Goal: Task Accomplishment & Management: Complete application form

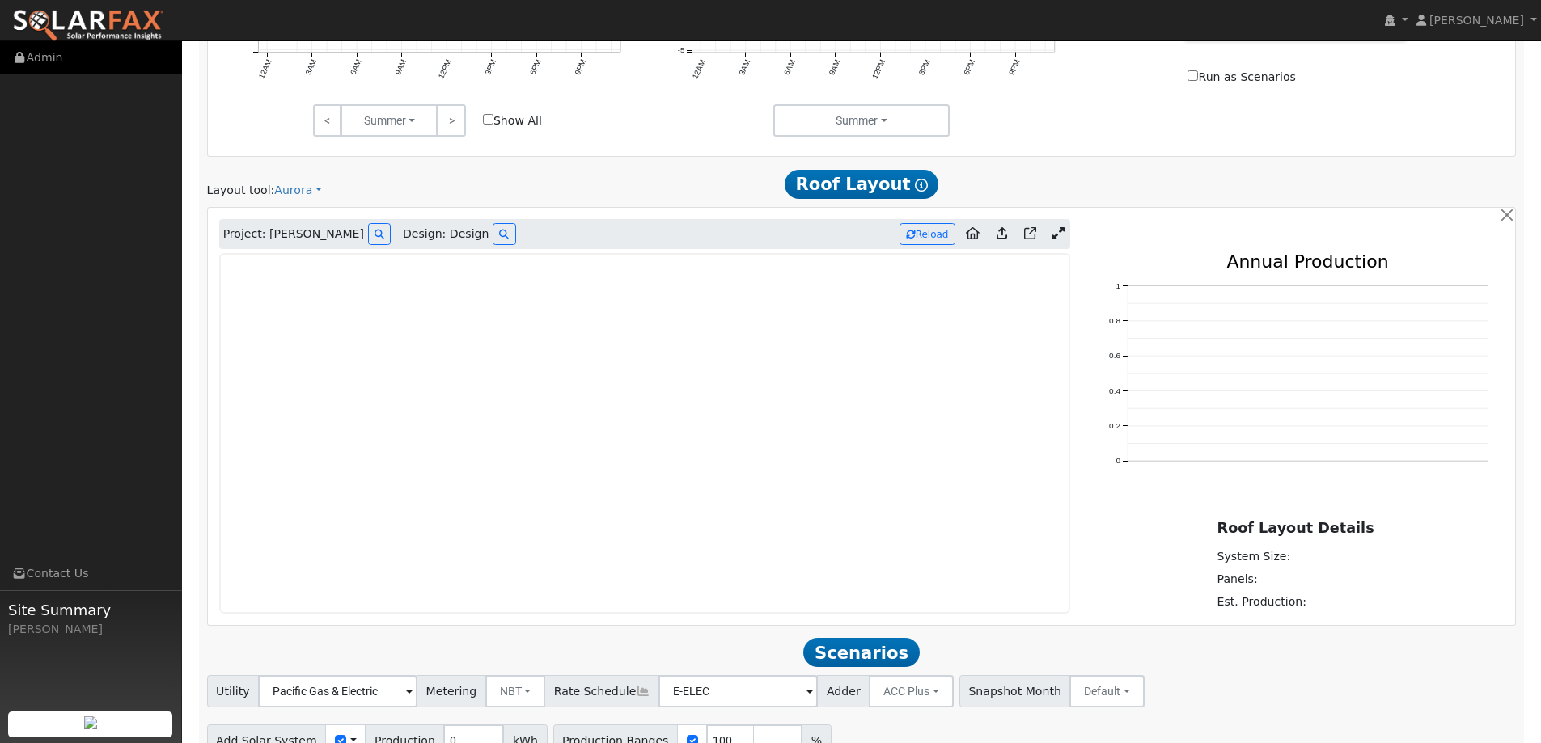
scroll to position [868, 0]
click at [125, 25] on img at bounding box center [88, 26] width 152 height 34
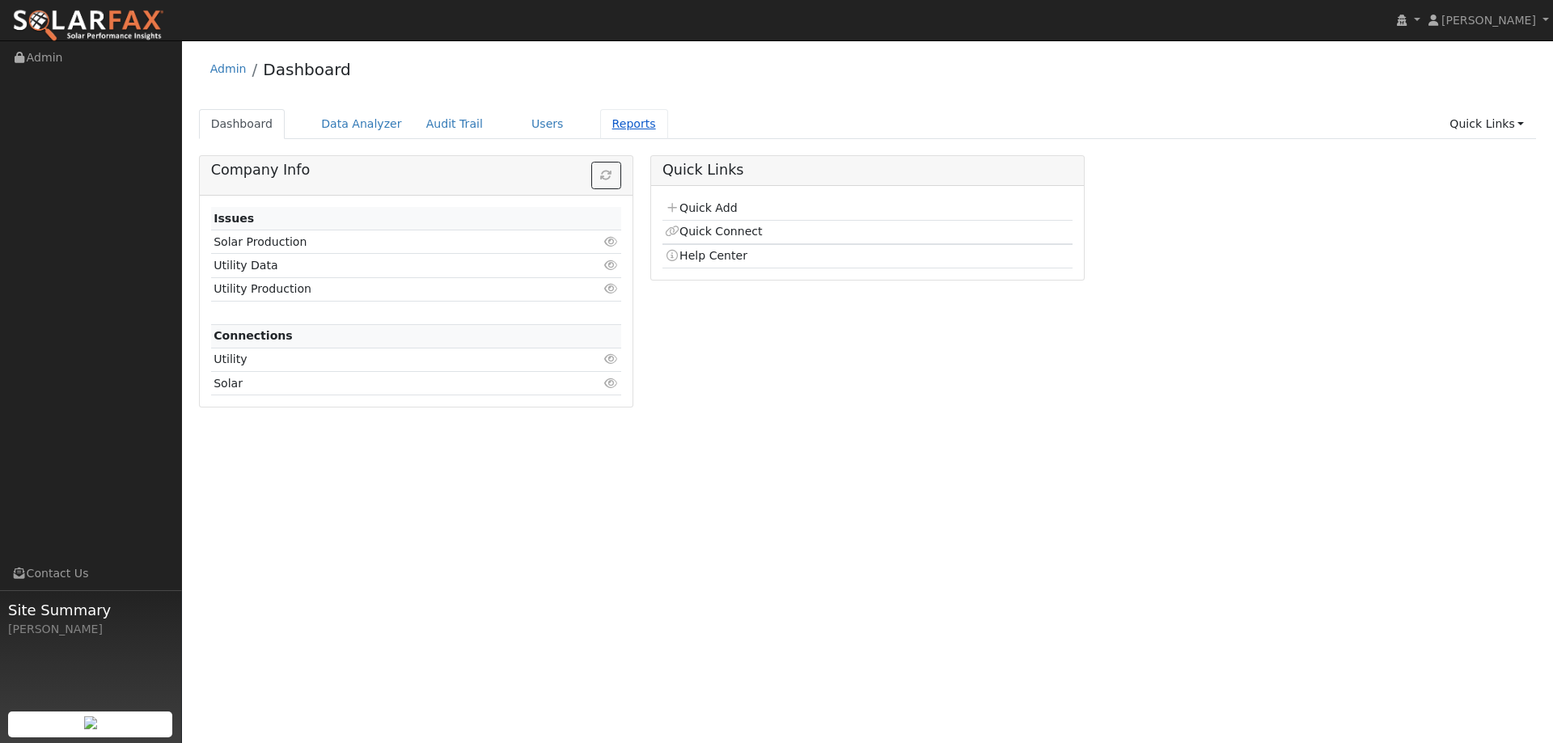
click at [629, 117] on link "Reports" at bounding box center [634, 124] width 68 height 30
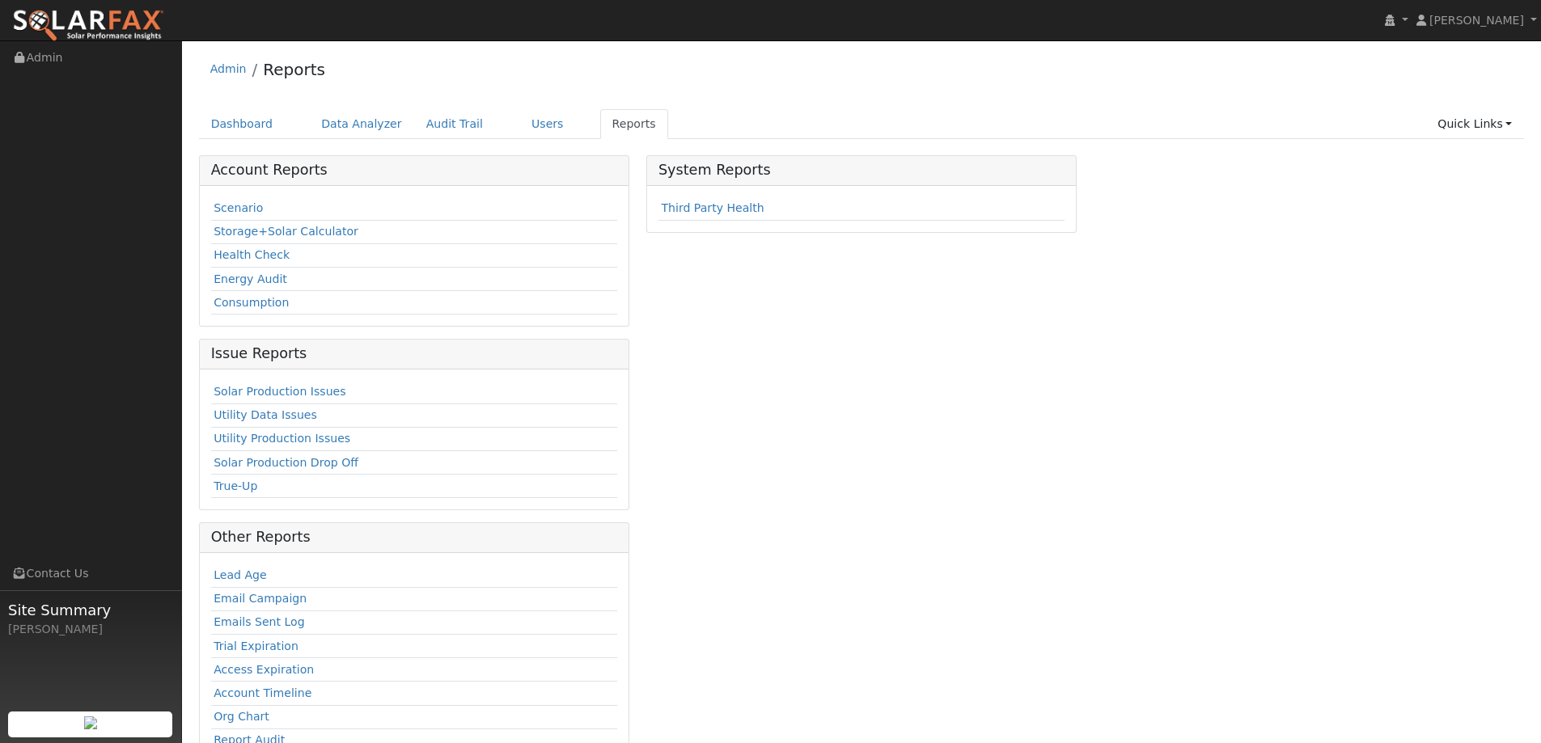
click at [486, 120] on ul "Dashboard Data Analyzer Audit Trail Users Reports Quick Links Quick Add Quick C…" at bounding box center [862, 124] width 1326 height 30
click at [519, 118] on link "Users" at bounding box center [547, 124] width 57 height 30
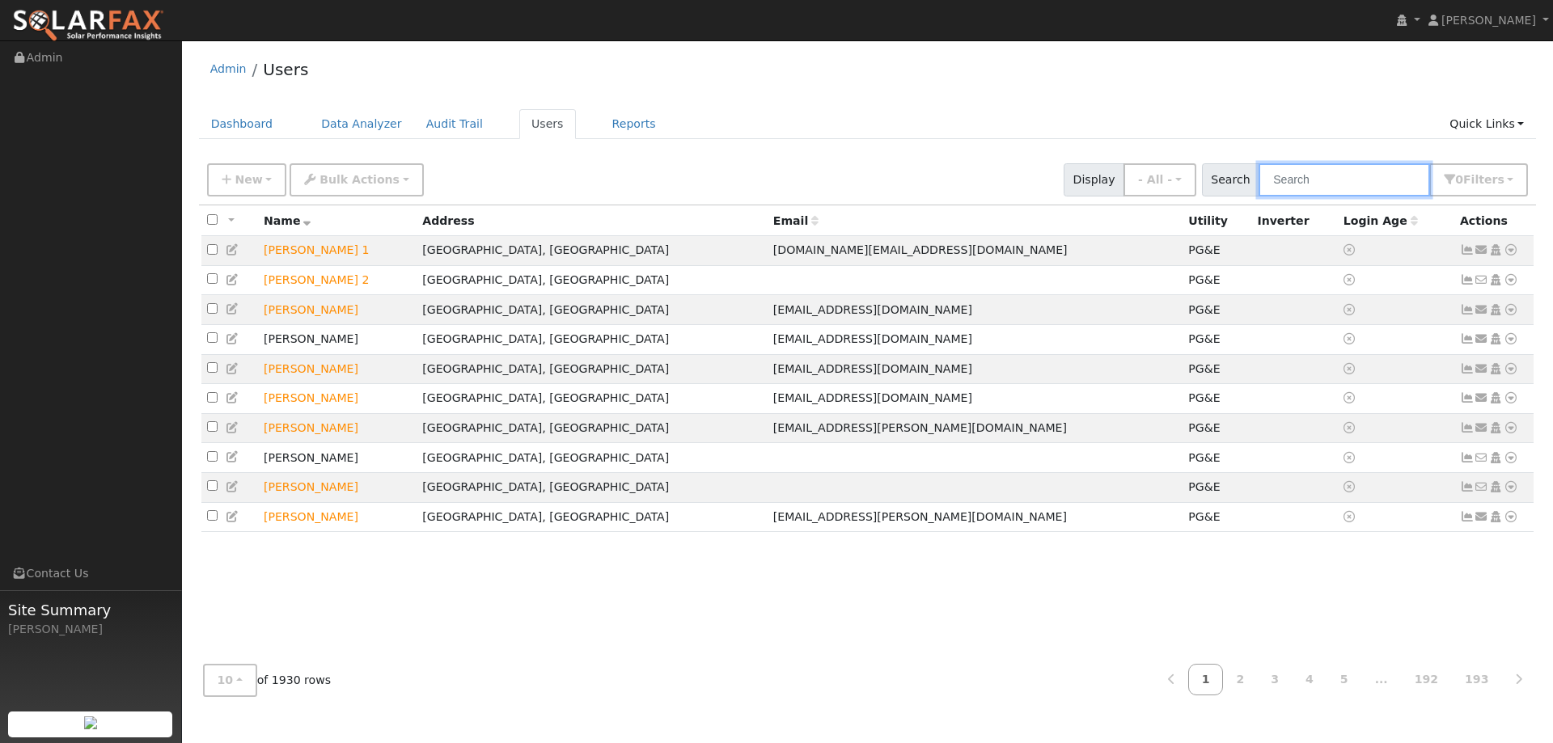
click at [1335, 182] on input "text" at bounding box center [1344, 179] width 171 height 33
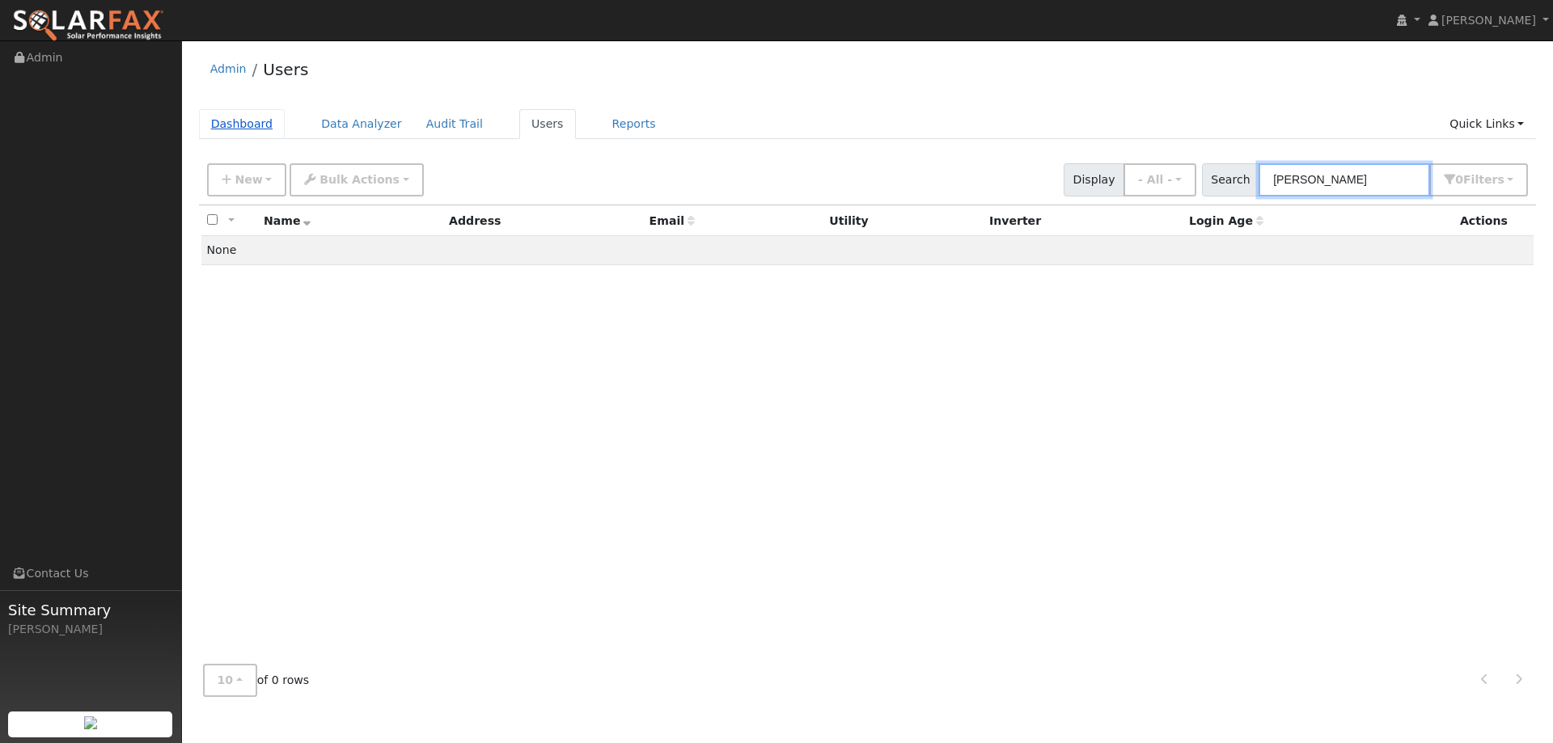
type input "Elizabeth Sumner"
click at [247, 121] on link "Dashboard" at bounding box center [242, 124] width 87 height 30
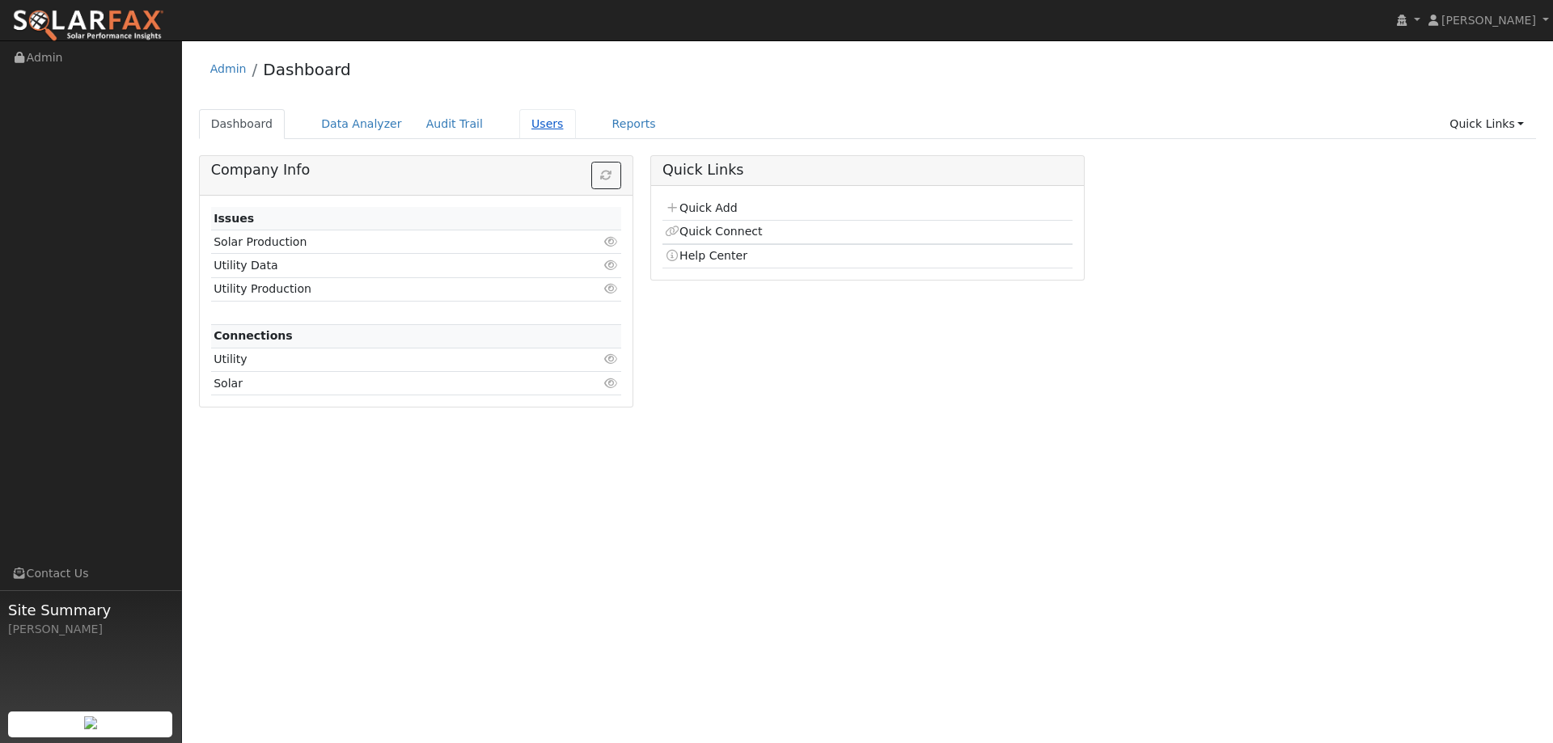
click at [519, 126] on link "Users" at bounding box center [547, 124] width 57 height 30
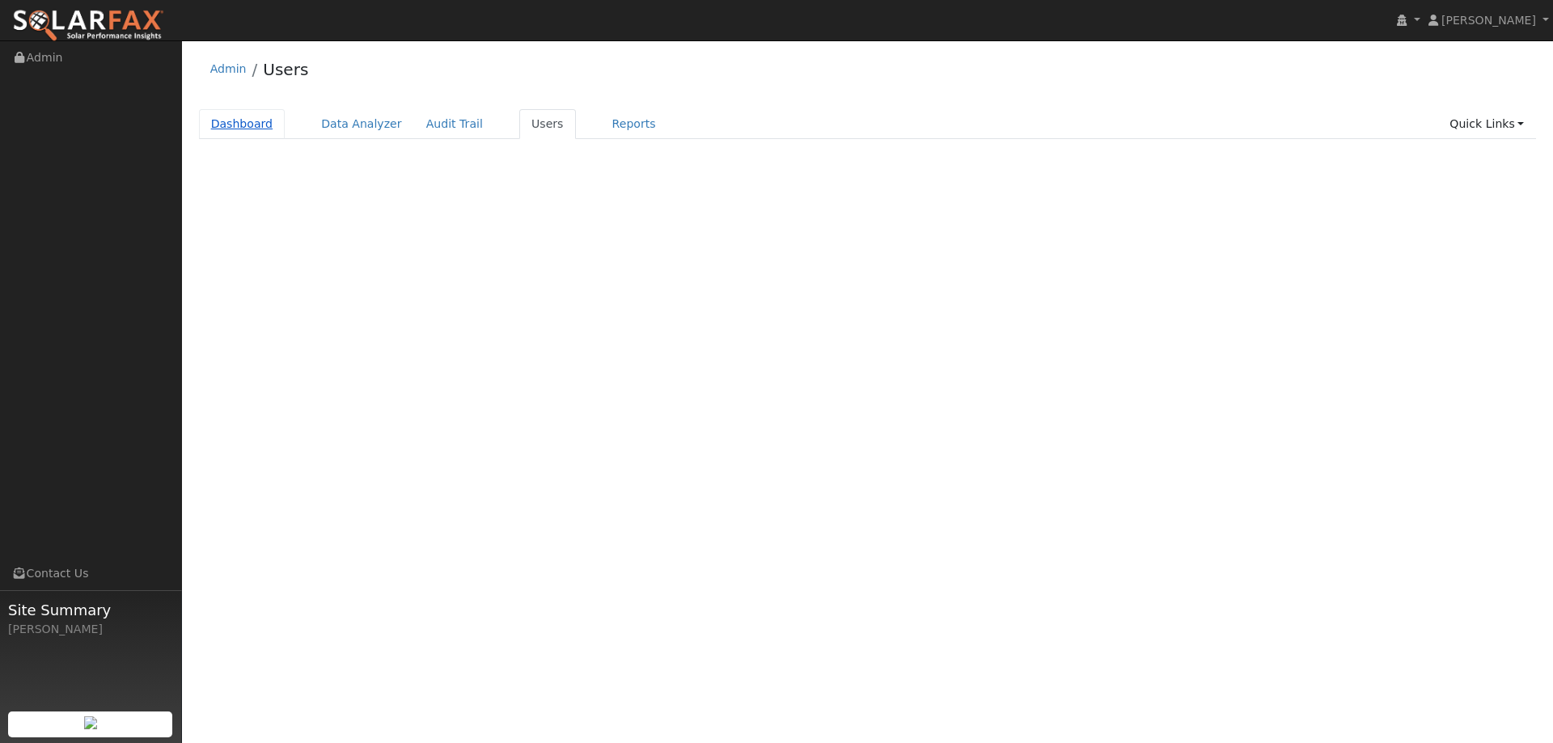
click at [251, 118] on link "Dashboard" at bounding box center [242, 124] width 87 height 30
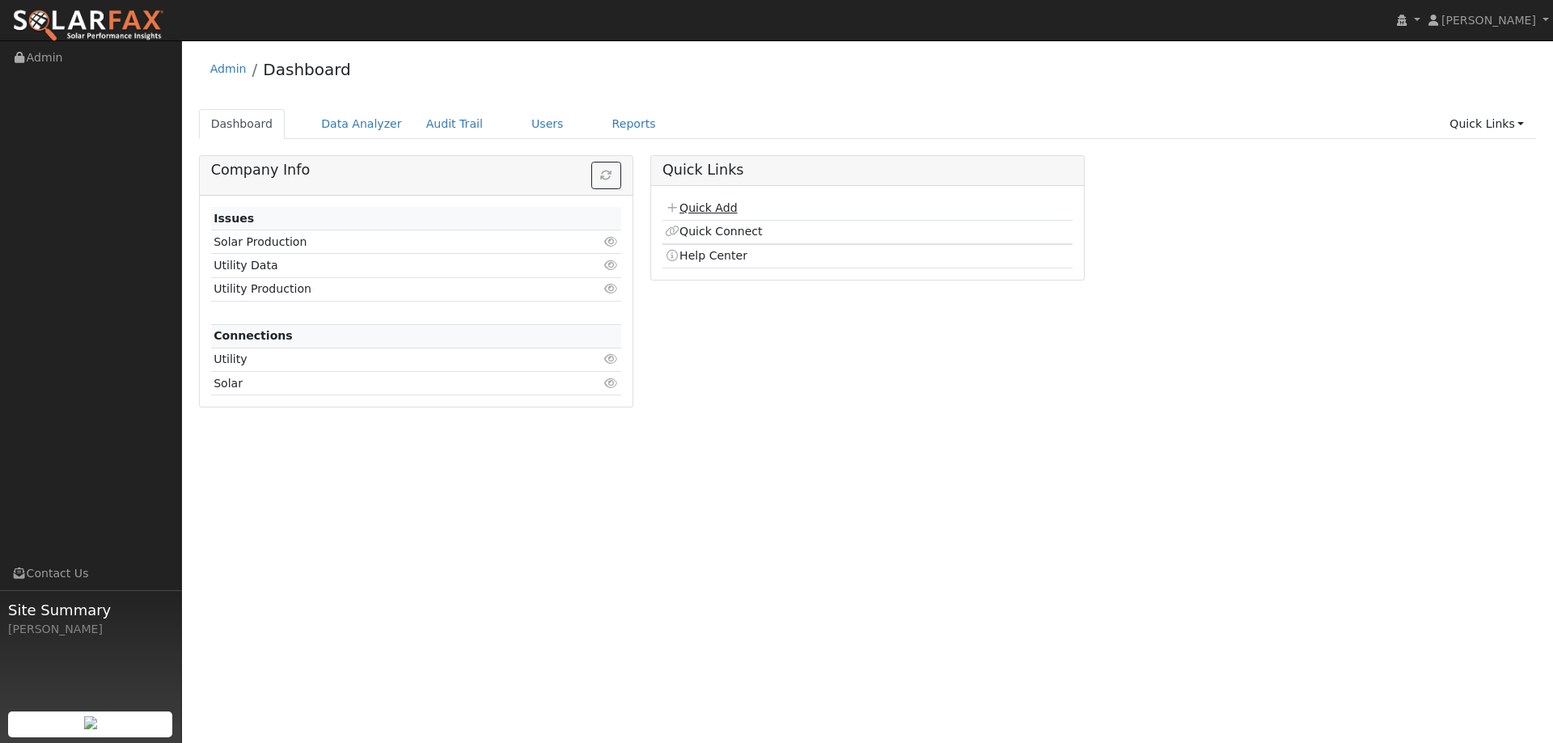
click at [722, 206] on link "Quick Add" at bounding box center [701, 207] width 72 height 13
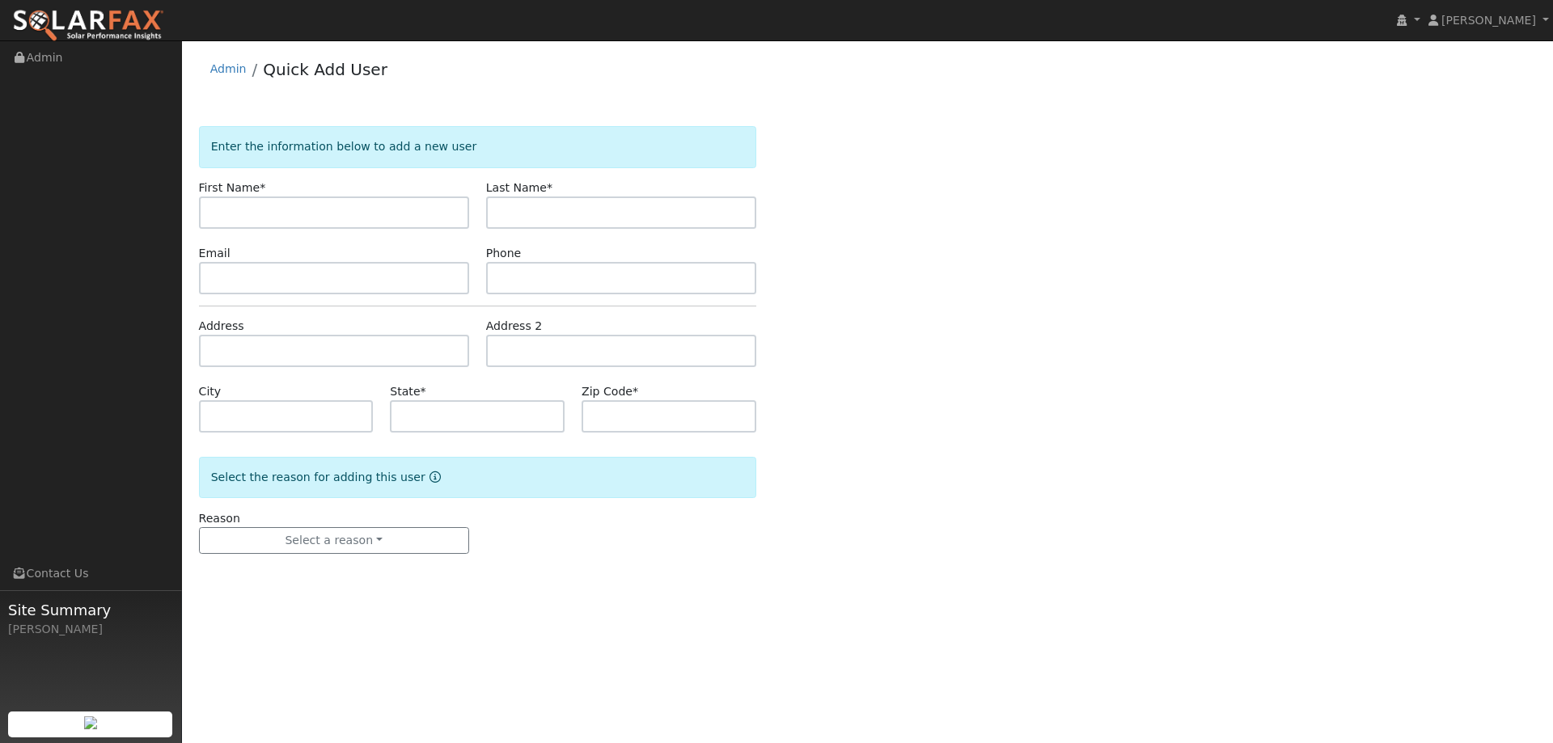
click at [321, 197] on input "text" at bounding box center [334, 213] width 270 height 32
type input "[PERSON_NAME]"
click at [569, 214] on input "text" at bounding box center [621, 213] width 270 height 32
type input "Sumner"
click at [448, 277] on input "text" at bounding box center [334, 278] width 270 height 32
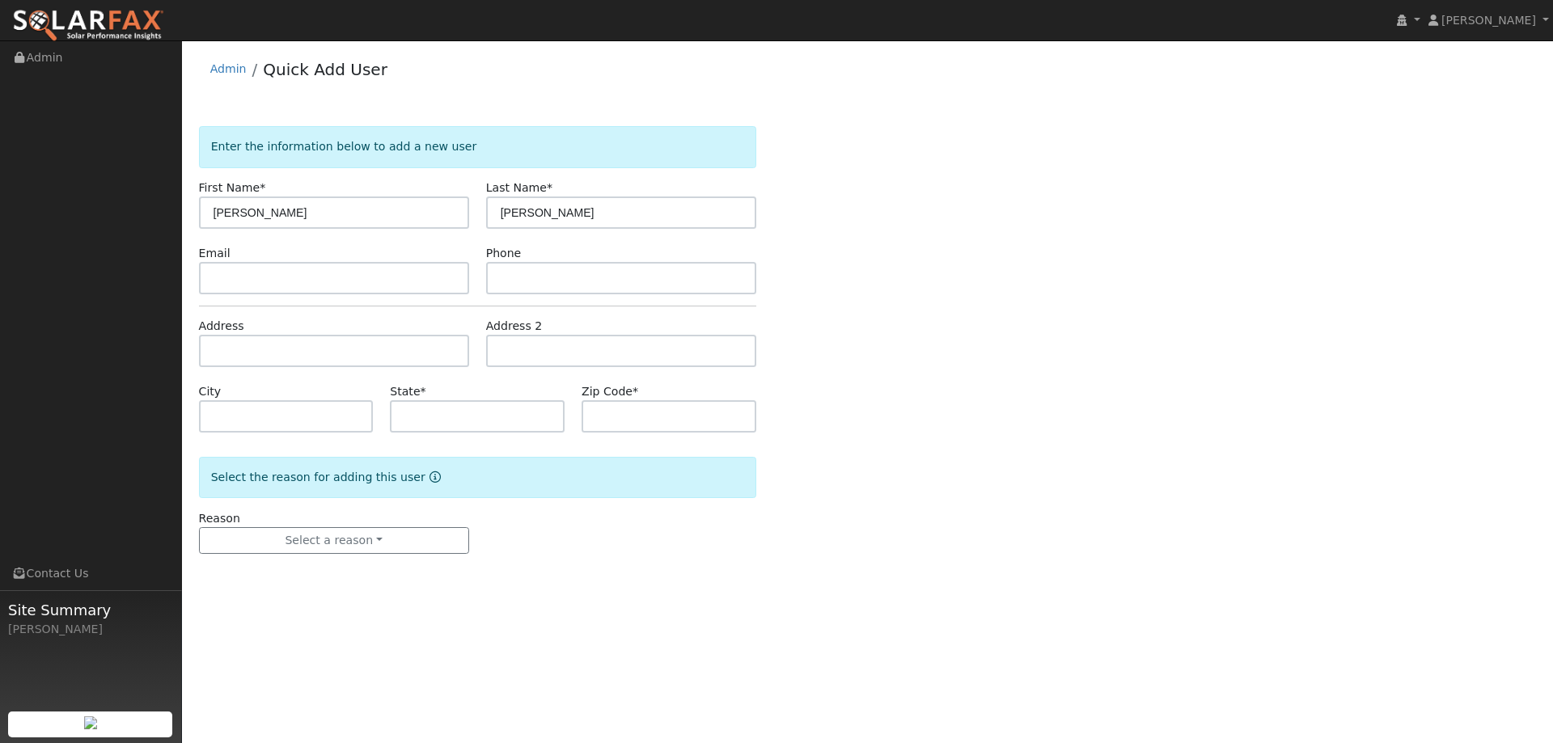
drag, startPoint x: 619, startPoint y: 254, endPoint x: 617, endPoint y: 286, distance: 32.4
click at [619, 260] on div "Phone" at bounding box center [620, 269] width 287 height 49
click at [617, 286] on input "text" at bounding box center [621, 278] width 270 height 32
paste input "(707) 365-6923"
type input "(707) 365-6923"
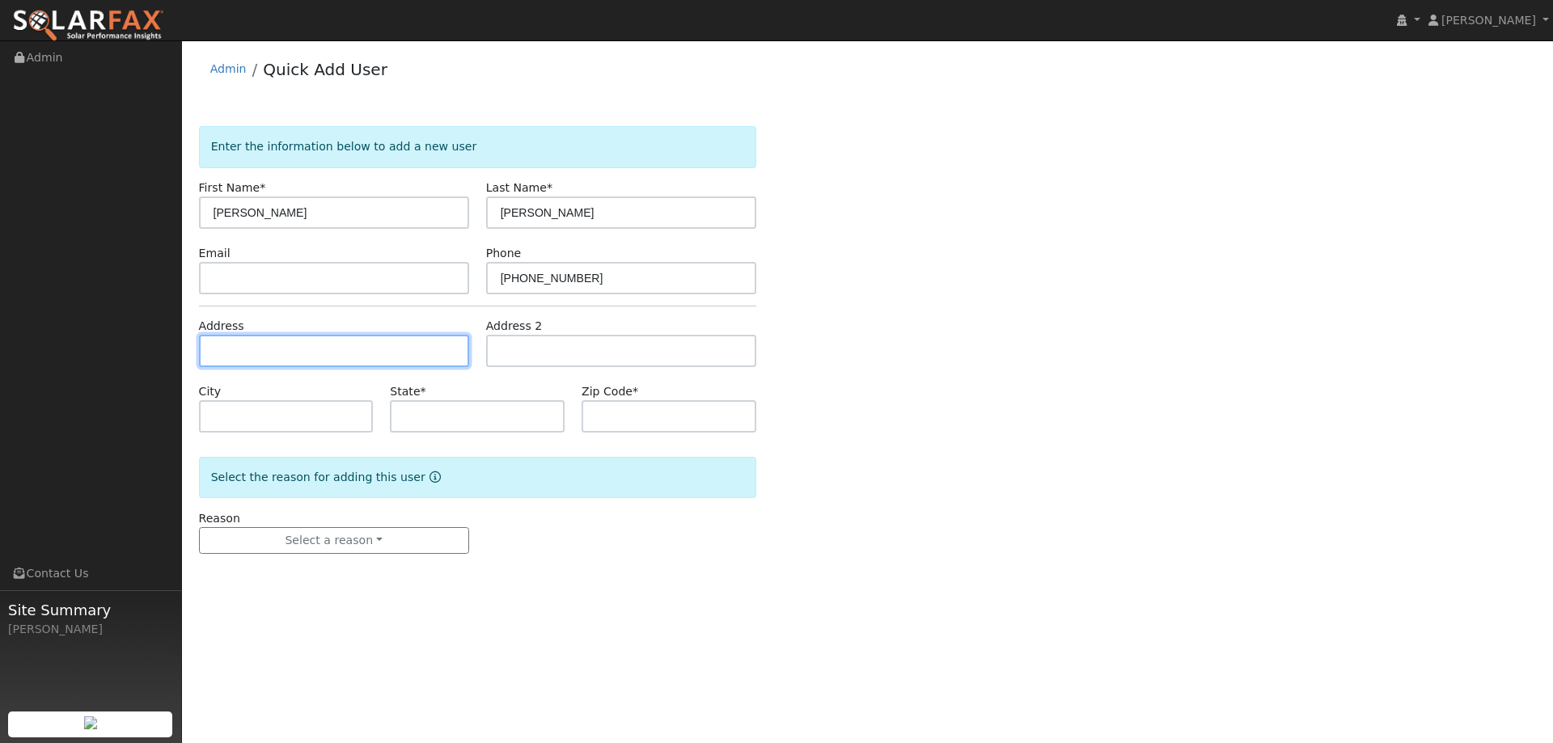
click at [423, 342] on input "text" at bounding box center [334, 351] width 270 height 32
paste input "[STREET_ADDRESS]"
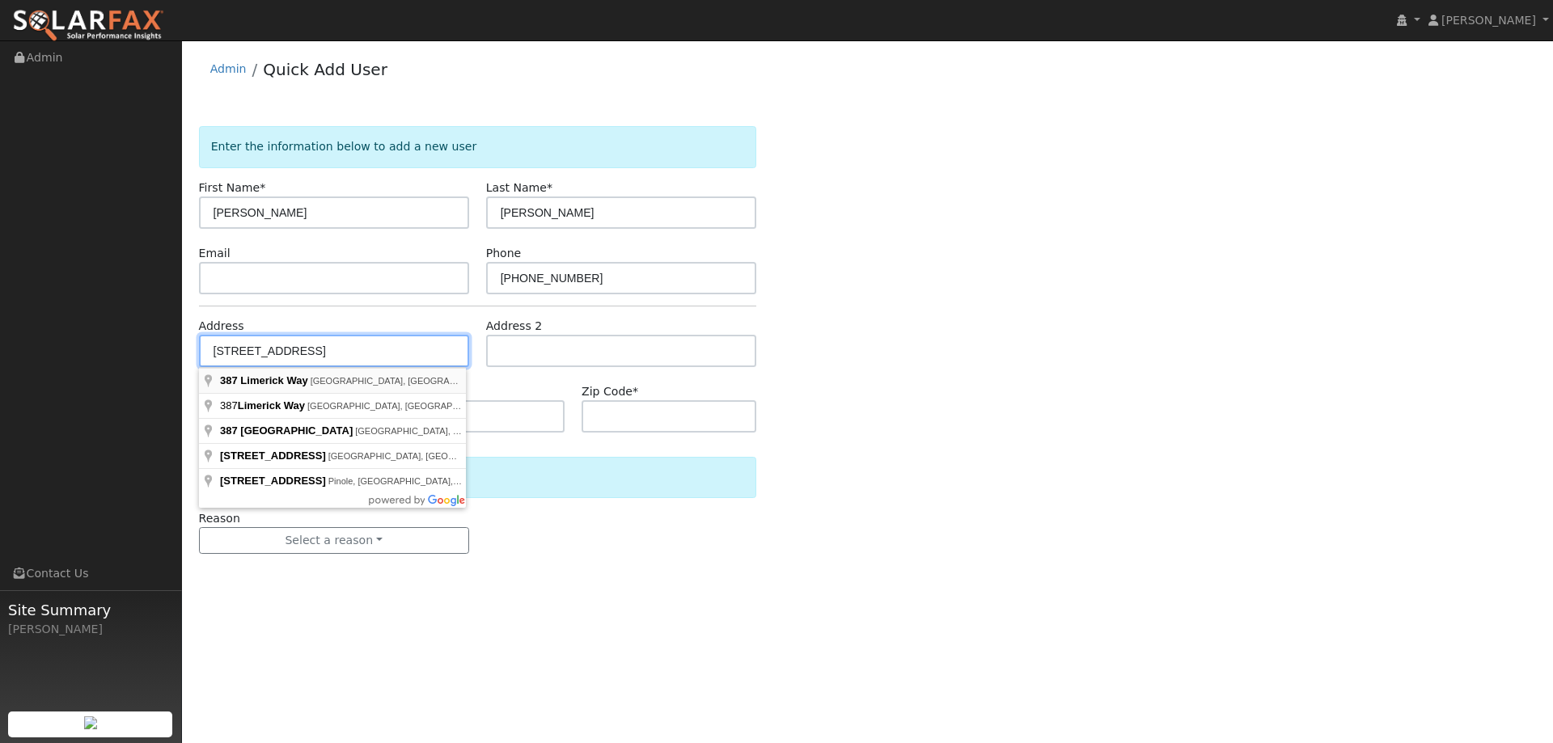
type input "[STREET_ADDRESS]"
type input "[GEOGRAPHIC_DATA]"
type input "CA"
type input "95688"
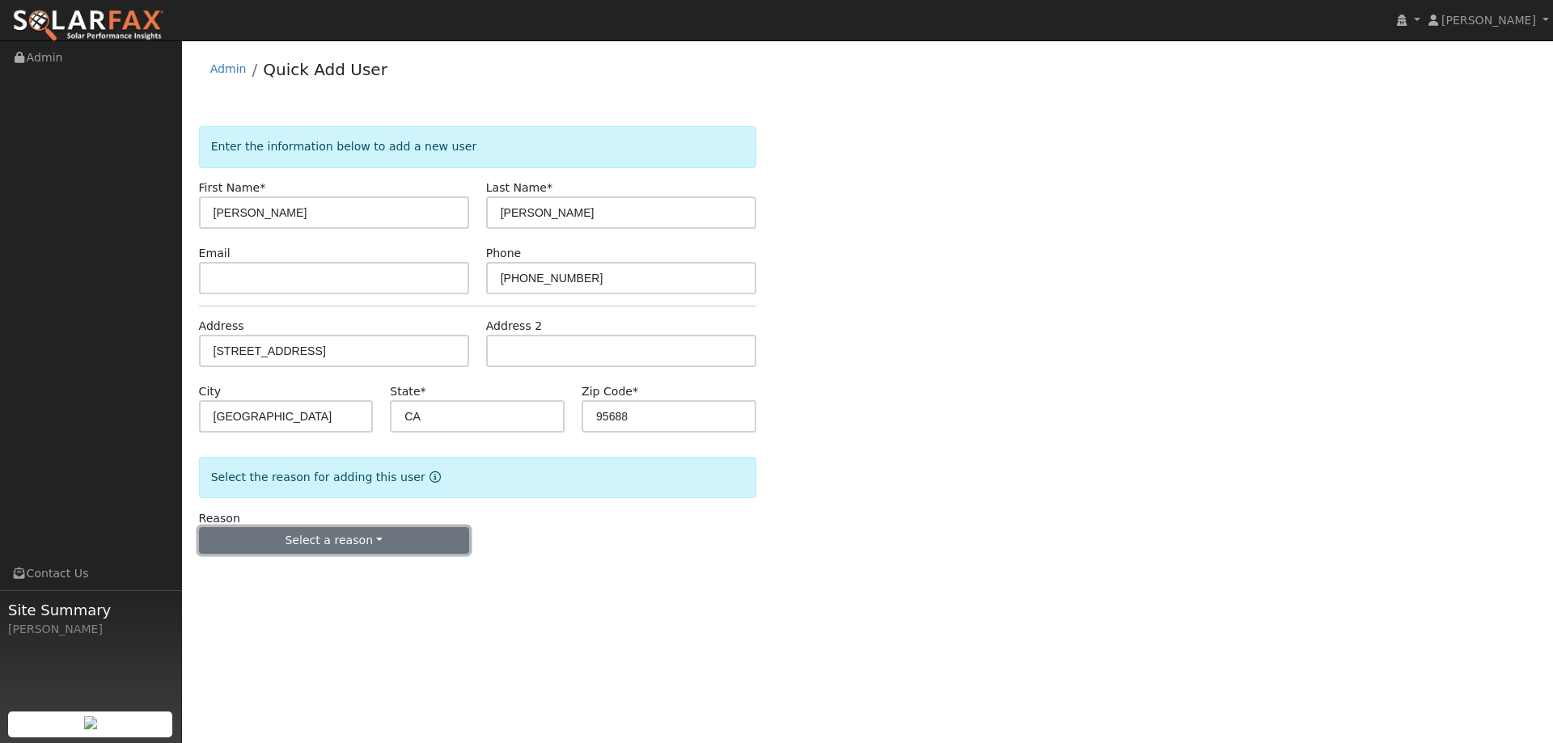
click at [379, 536] on button "Select a reason" at bounding box center [334, 541] width 270 height 28
click at [314, 577] on link "New lead" at bounding box center [289, 574] width 179 height 23
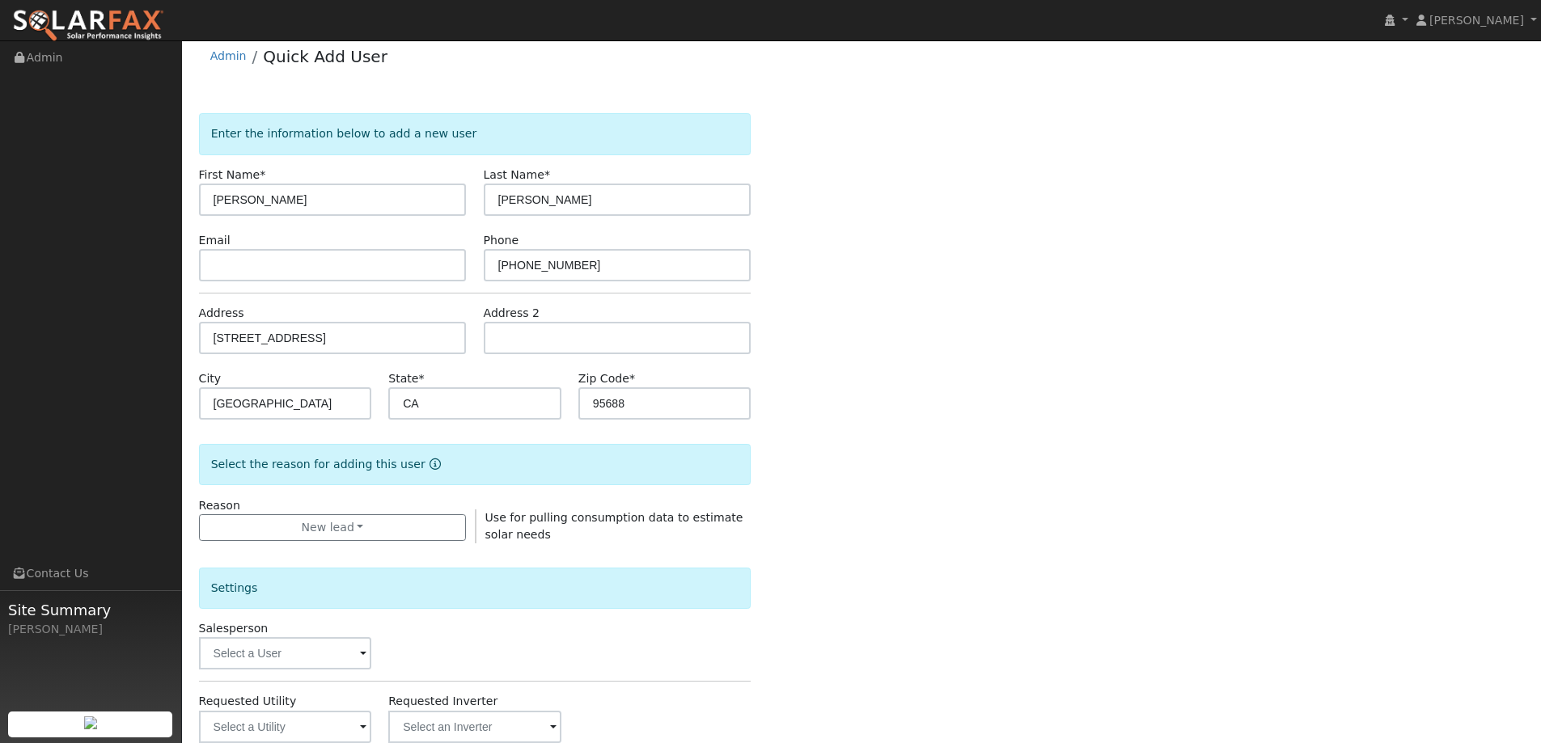
scroll to position [304, 0]
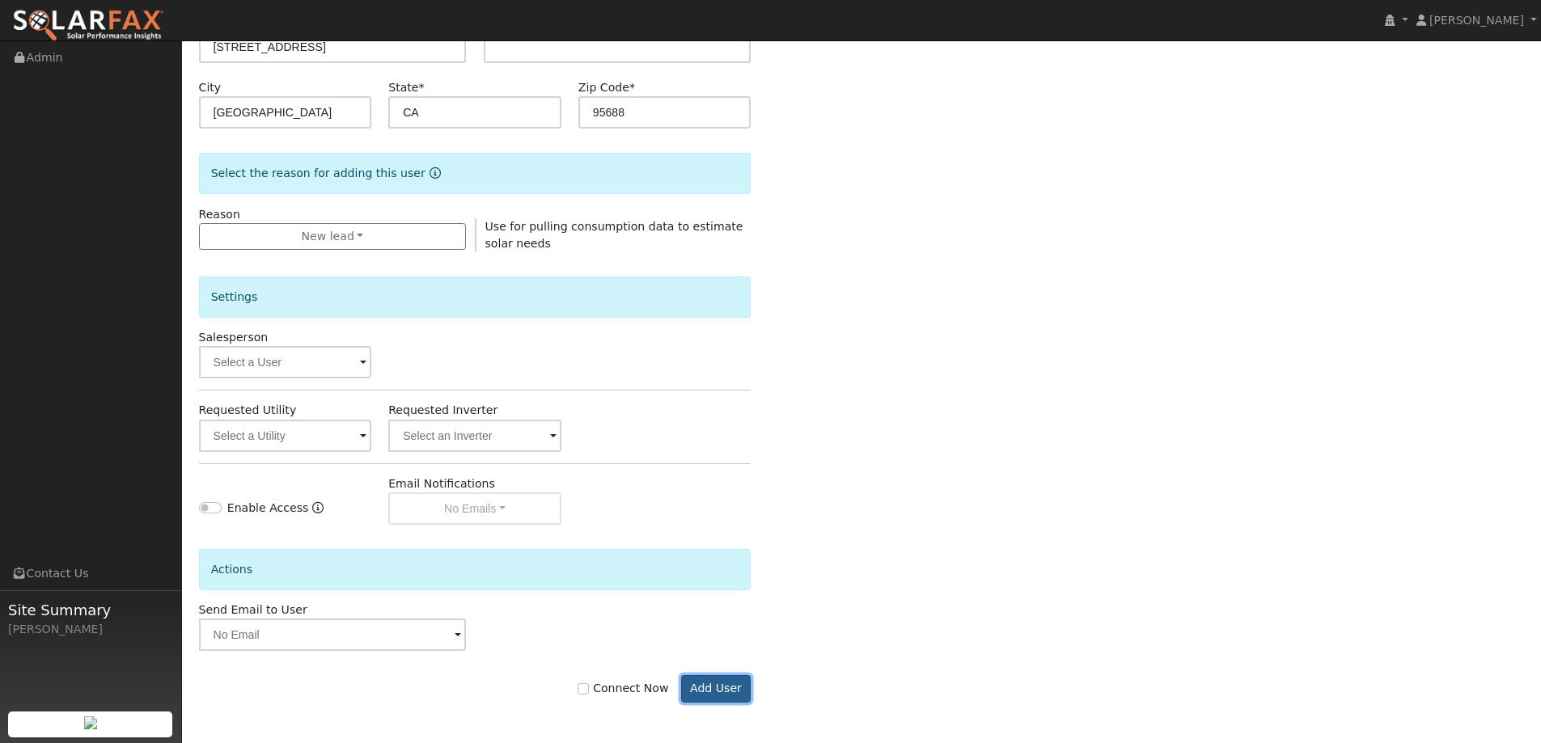
click at [708, 700] on button "Add User" at bounding box center [716, 689] width 70 height 28
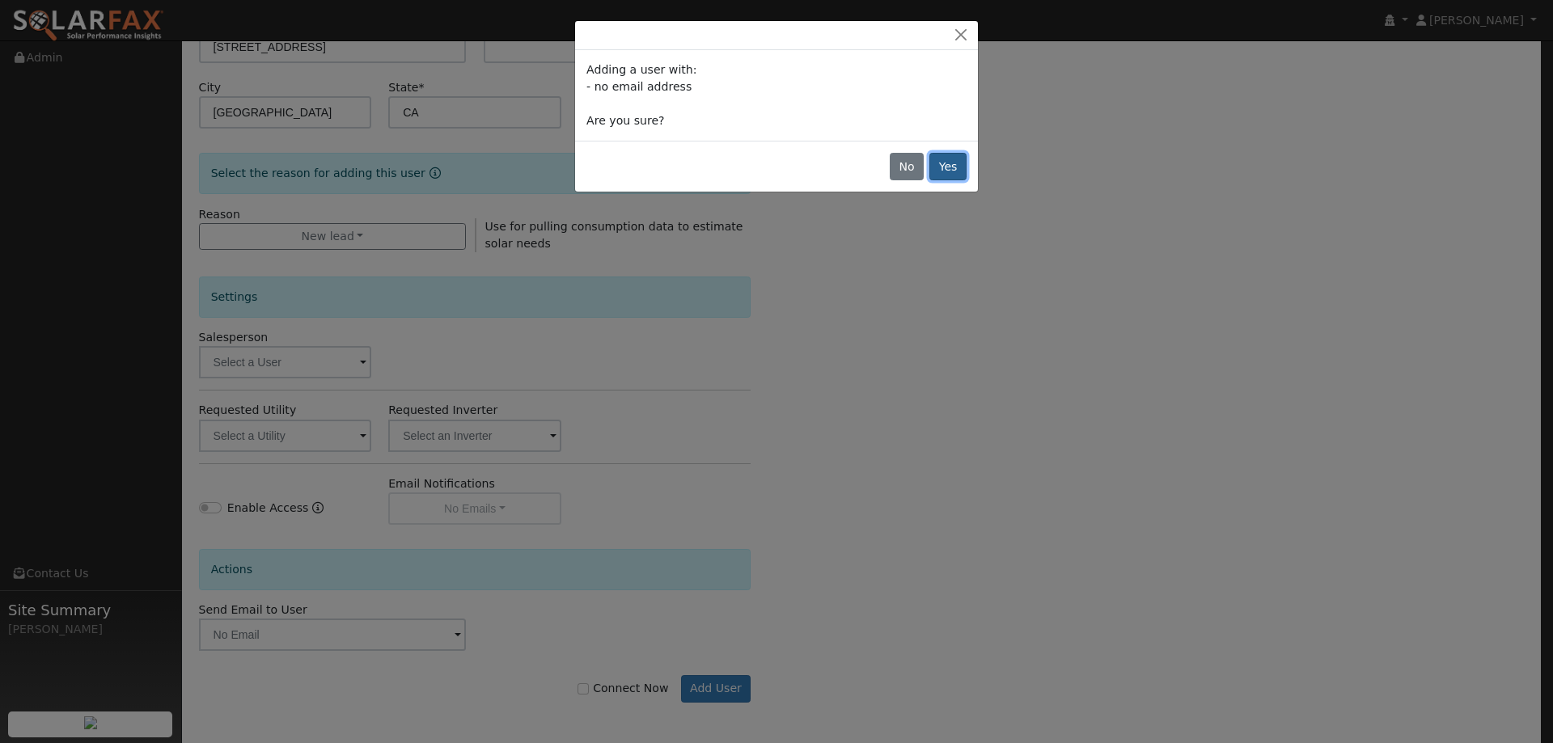
click at [946, 167] on button "Yes" at bounding box center [947, 167] width 37 height 28
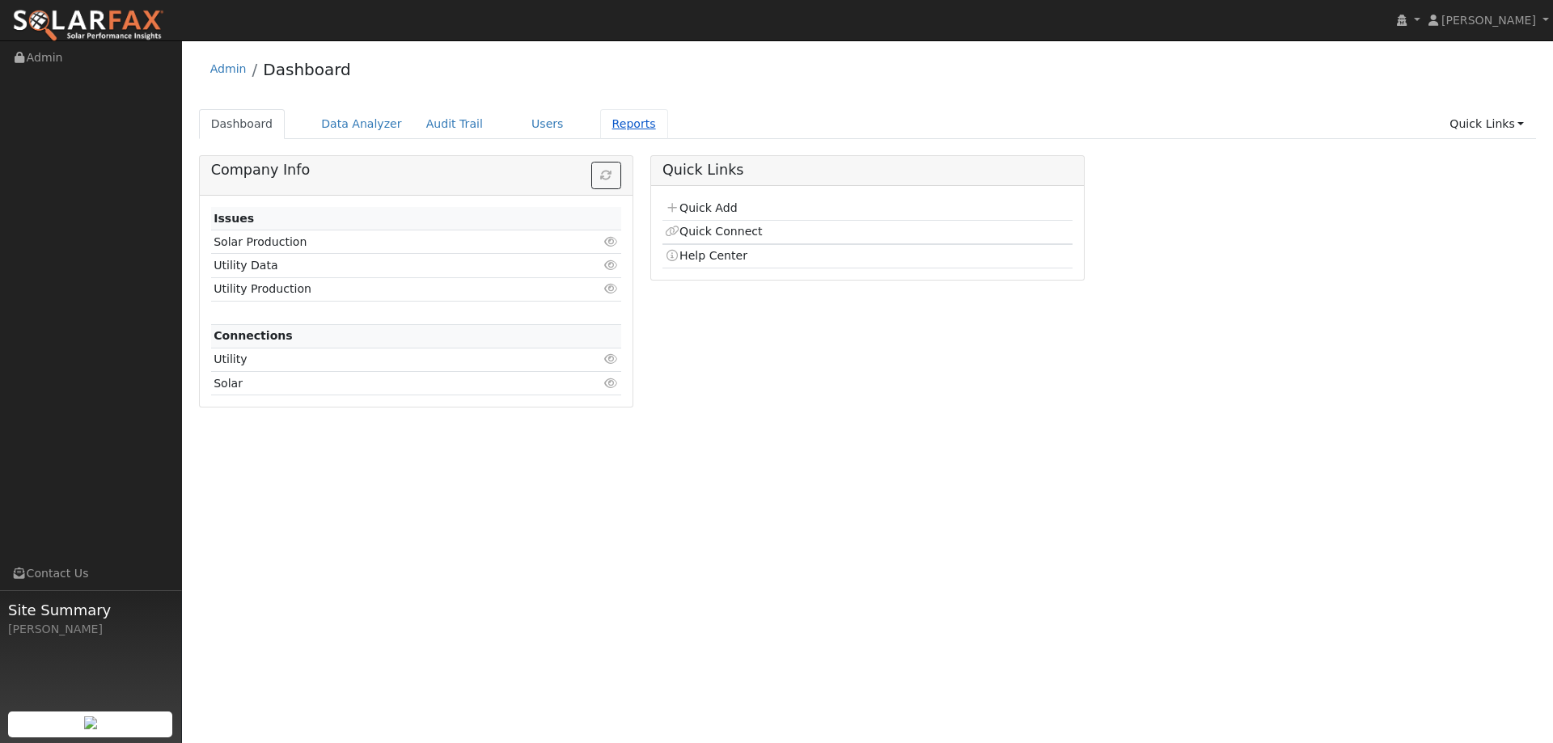
click at [600, 125] on link "Reports" at bounding box center [634, 124] width 68 height 30
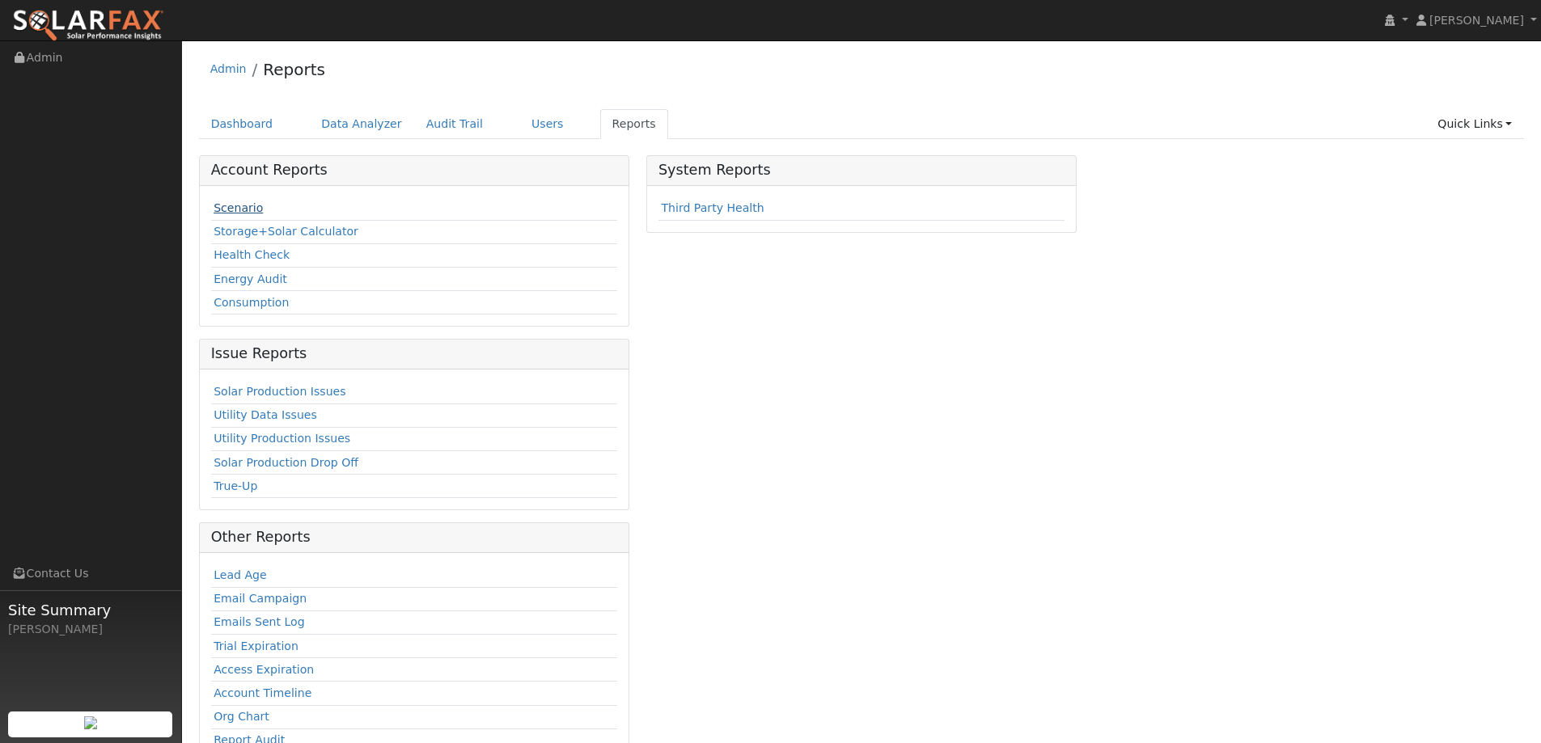
click at [224, 201] on link "Scenario" at bounding box center [238, 207] width 49 height 13
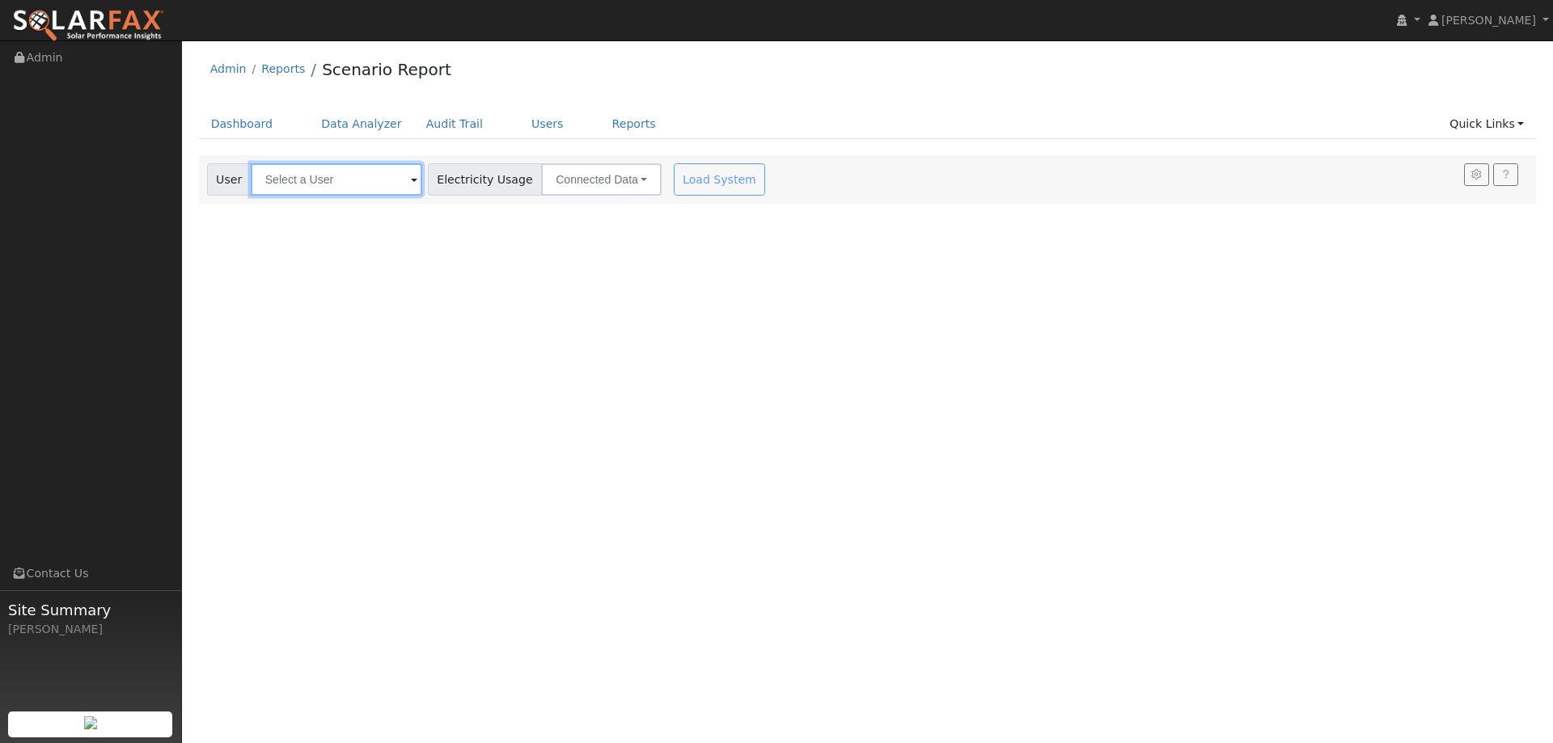
click at [311, 176] on input "text" at bounding box center [336, 179] width 171 height 32
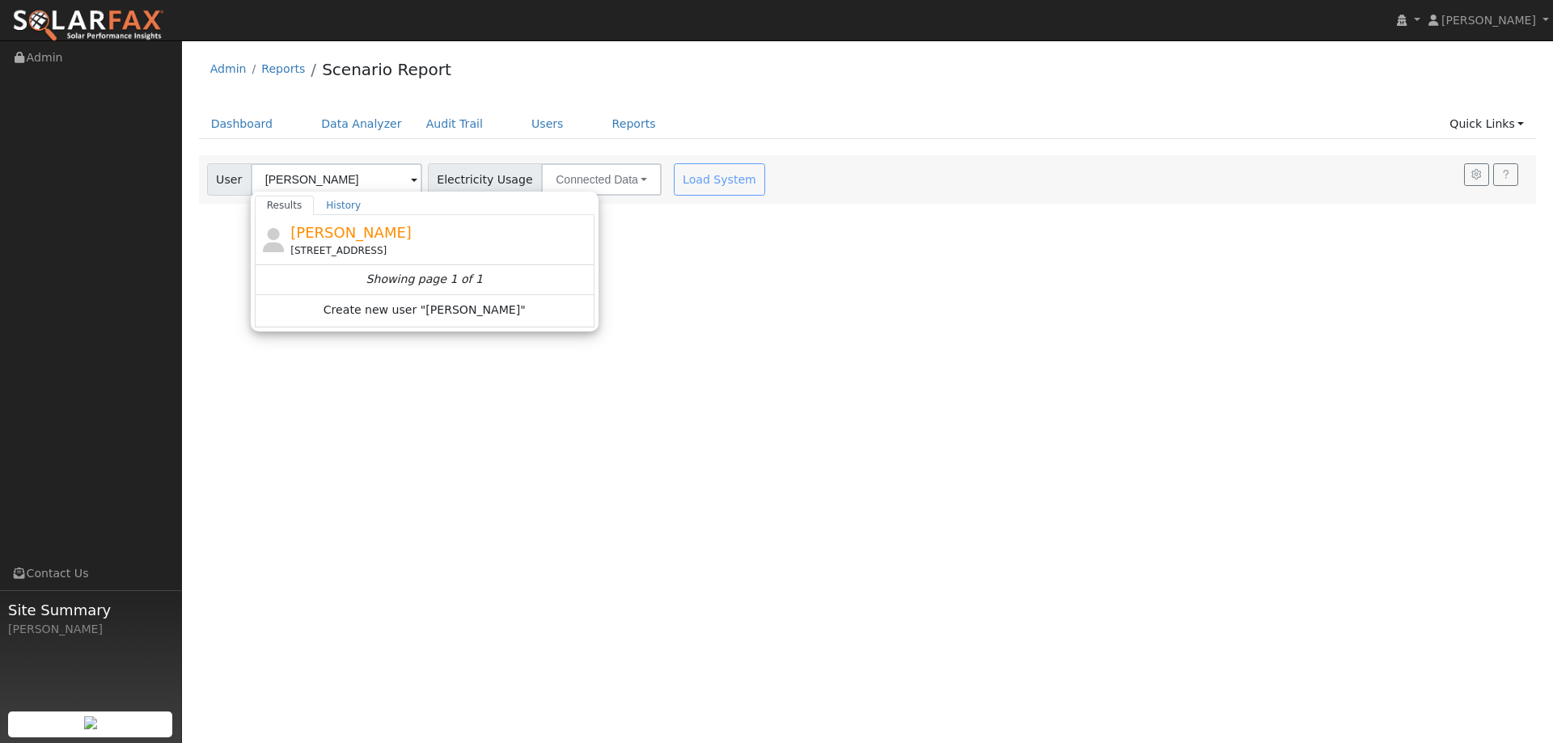
click at [384, 240] on span "[PERSON_NAME]" at bounding box center [350, 232] width 121 height 17
type input "[PERSON_NAME]"
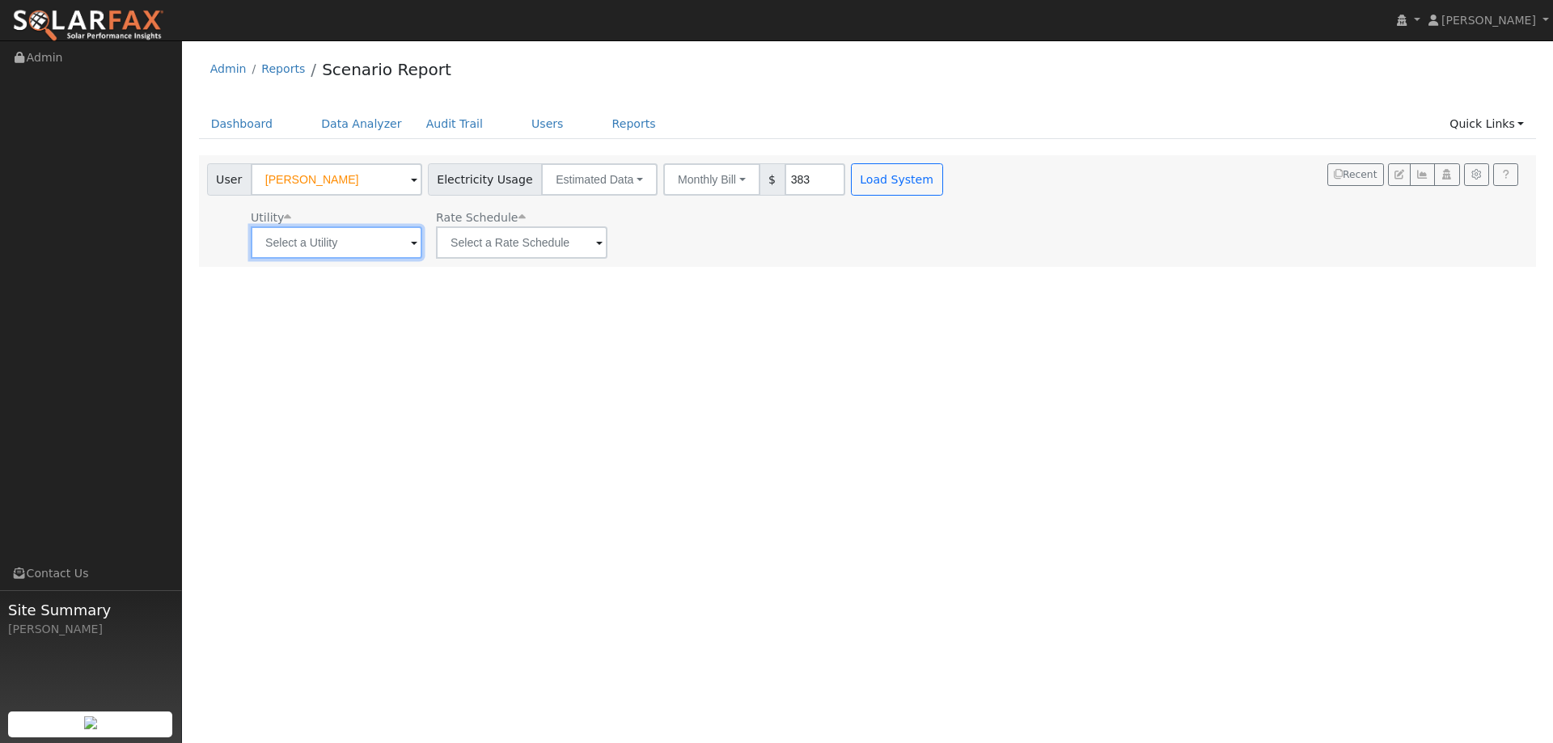
click at [373, 240] on input "text" at bounding box center [336, 242] width 171 height 32
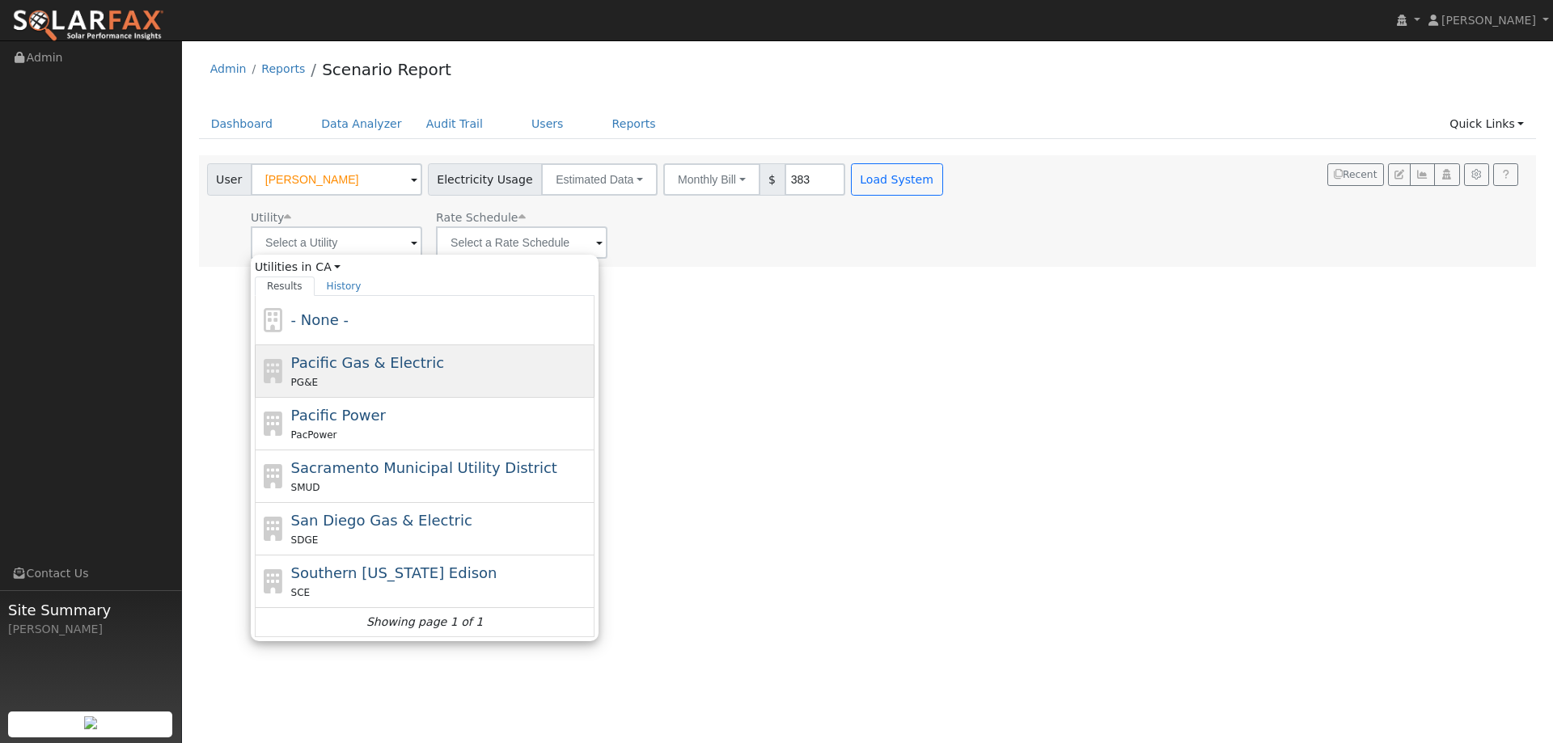
click at [373, 373] on div "Pacific Gas & Electric PG&E" at bounding box center [441, 371] width 300 height 39
type input "Pacific Gas & Electric"
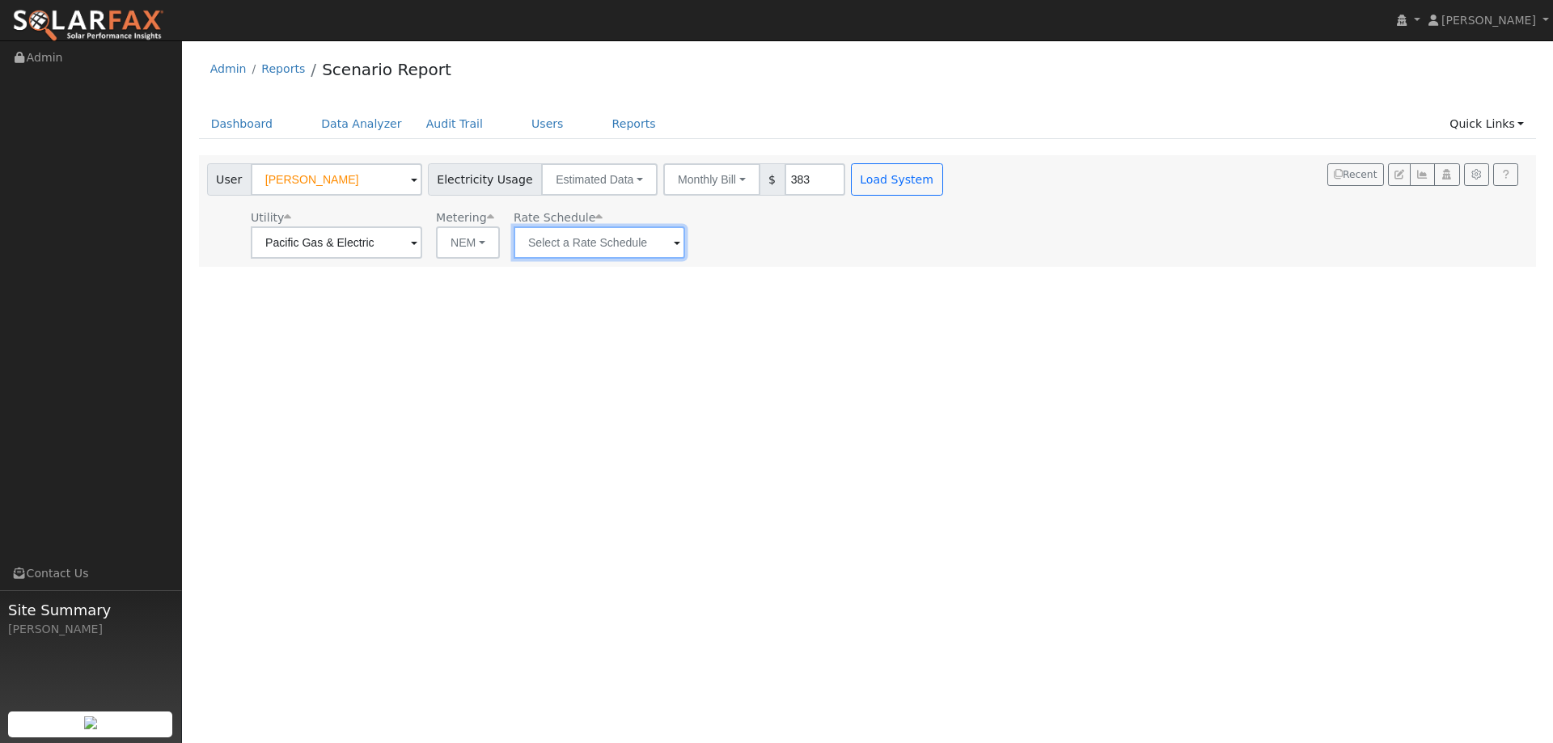
click at [628, 240] on input "text" at bounding box center [599, 242] width 171 height 32
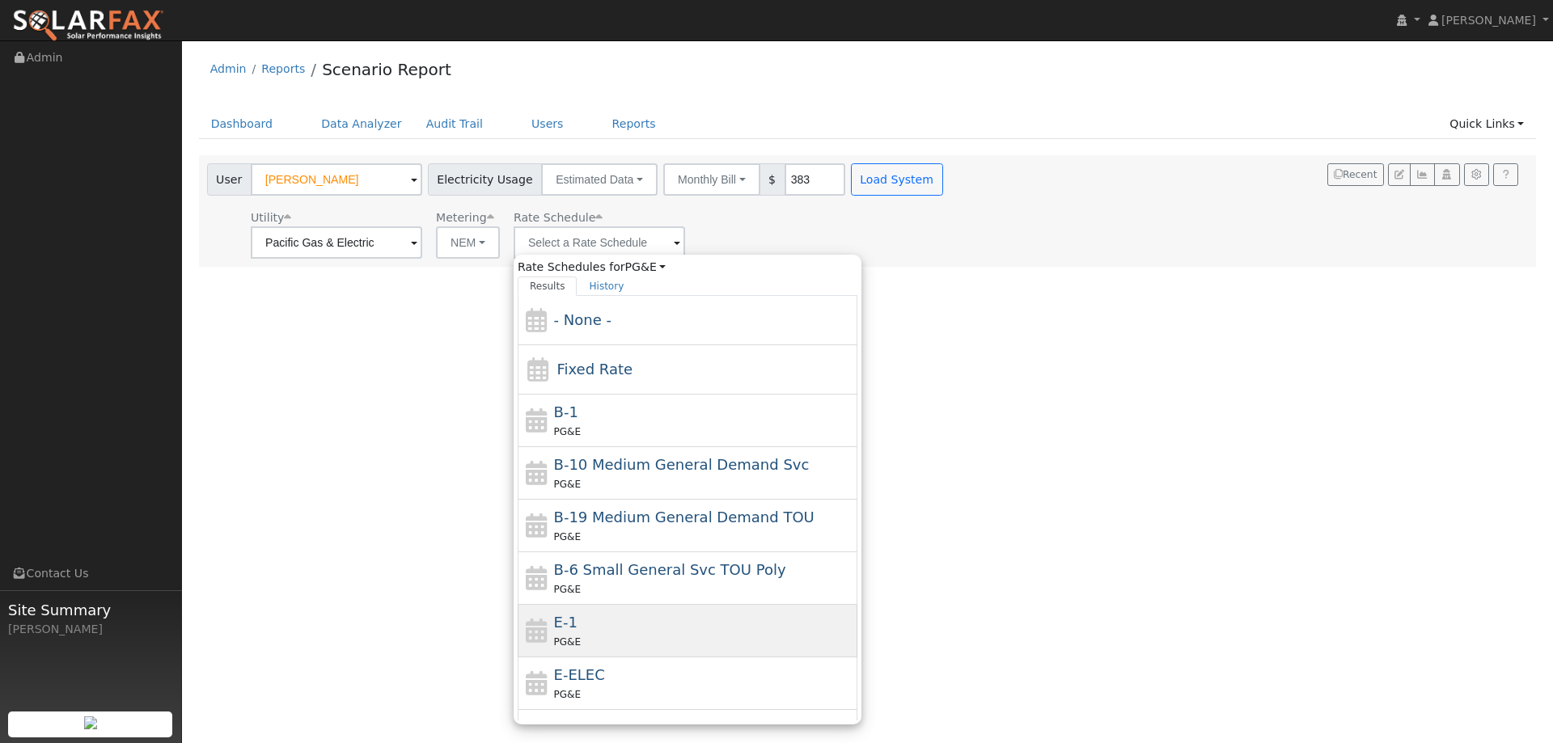
click at [665, 620] on div "E-1 PG&E" at bounding box center [704, 631] width 300 height 39
type input "E-1"
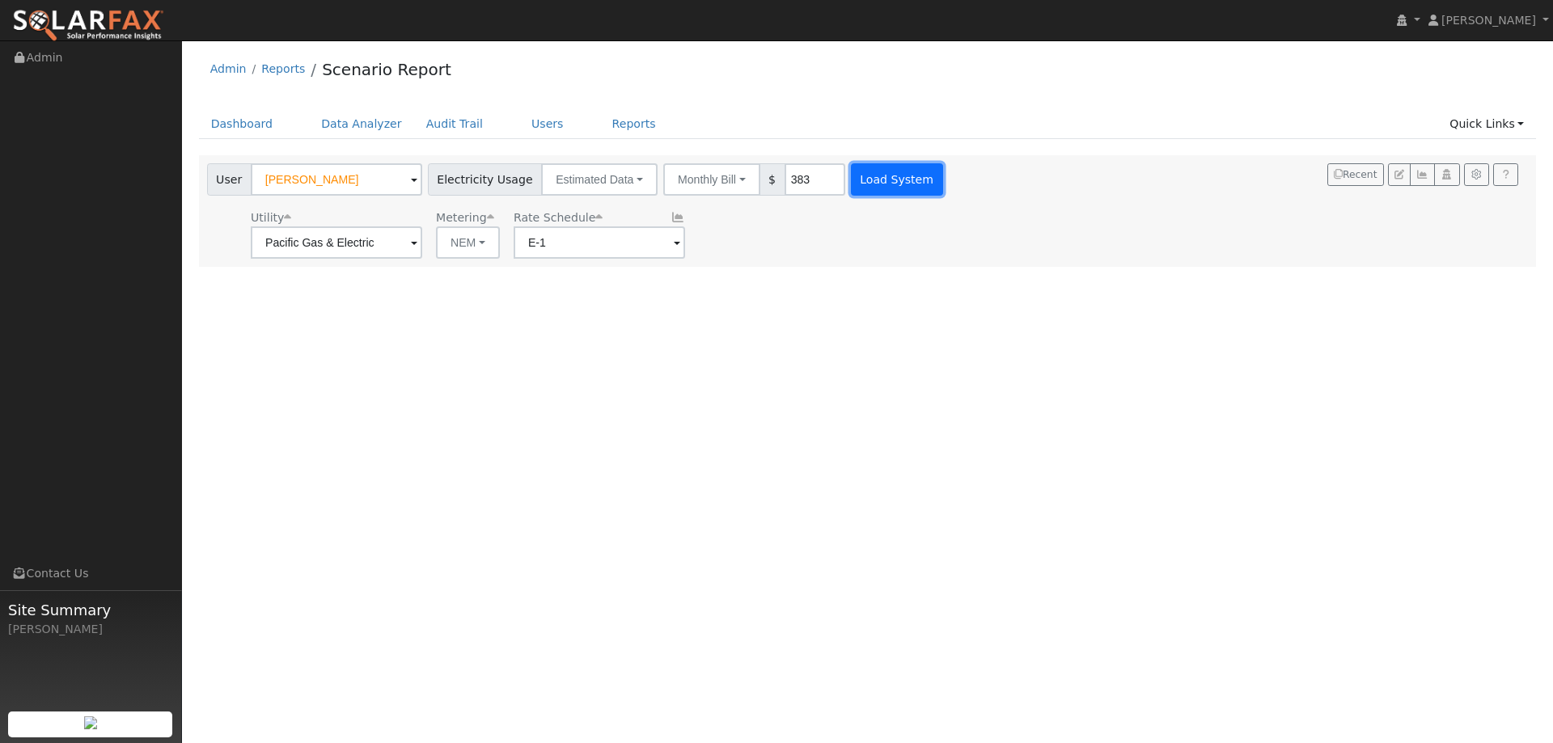
click at [869, 183] on button "Load System" at bounding box center [897, 179] width 92 height 32
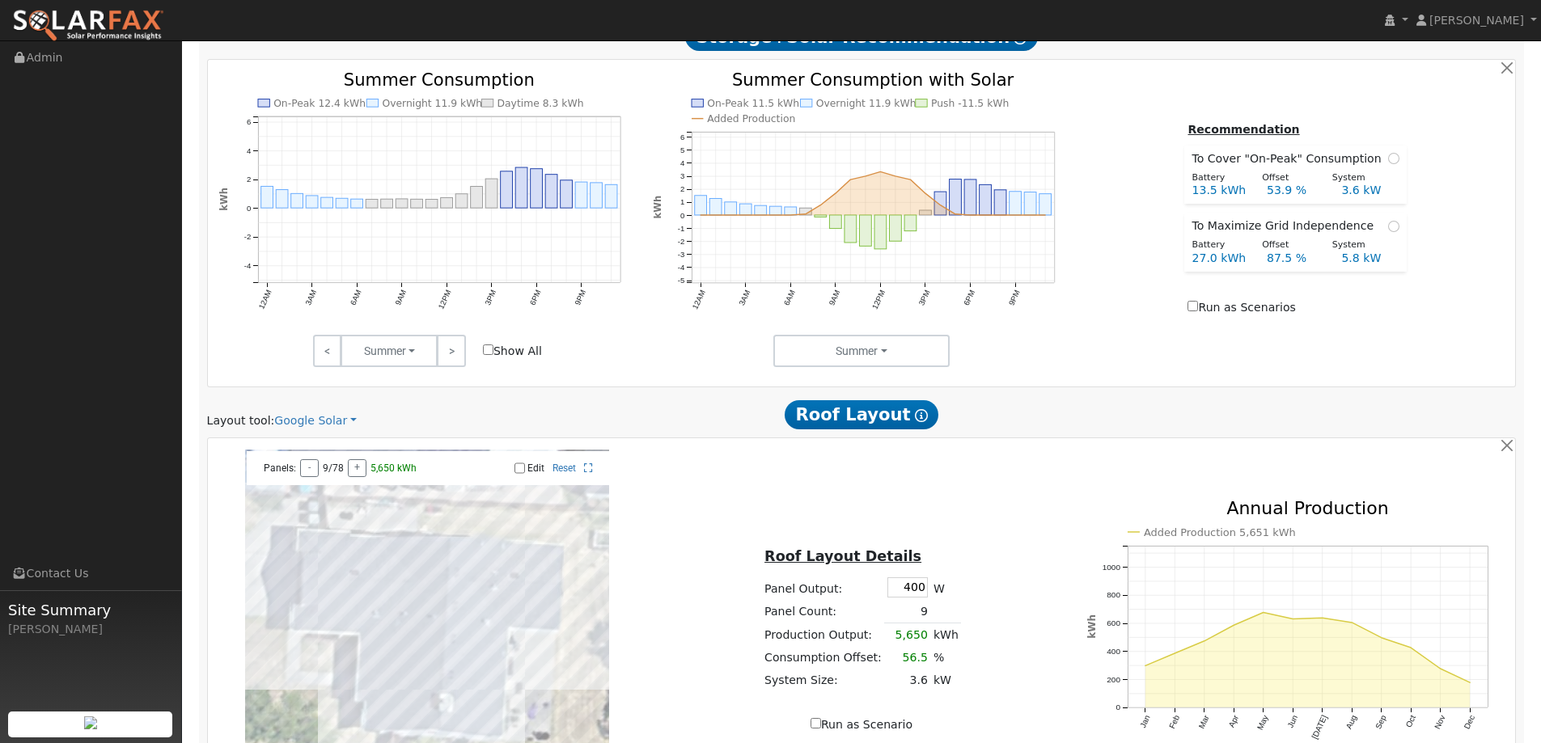
scroll to position [809, 0]
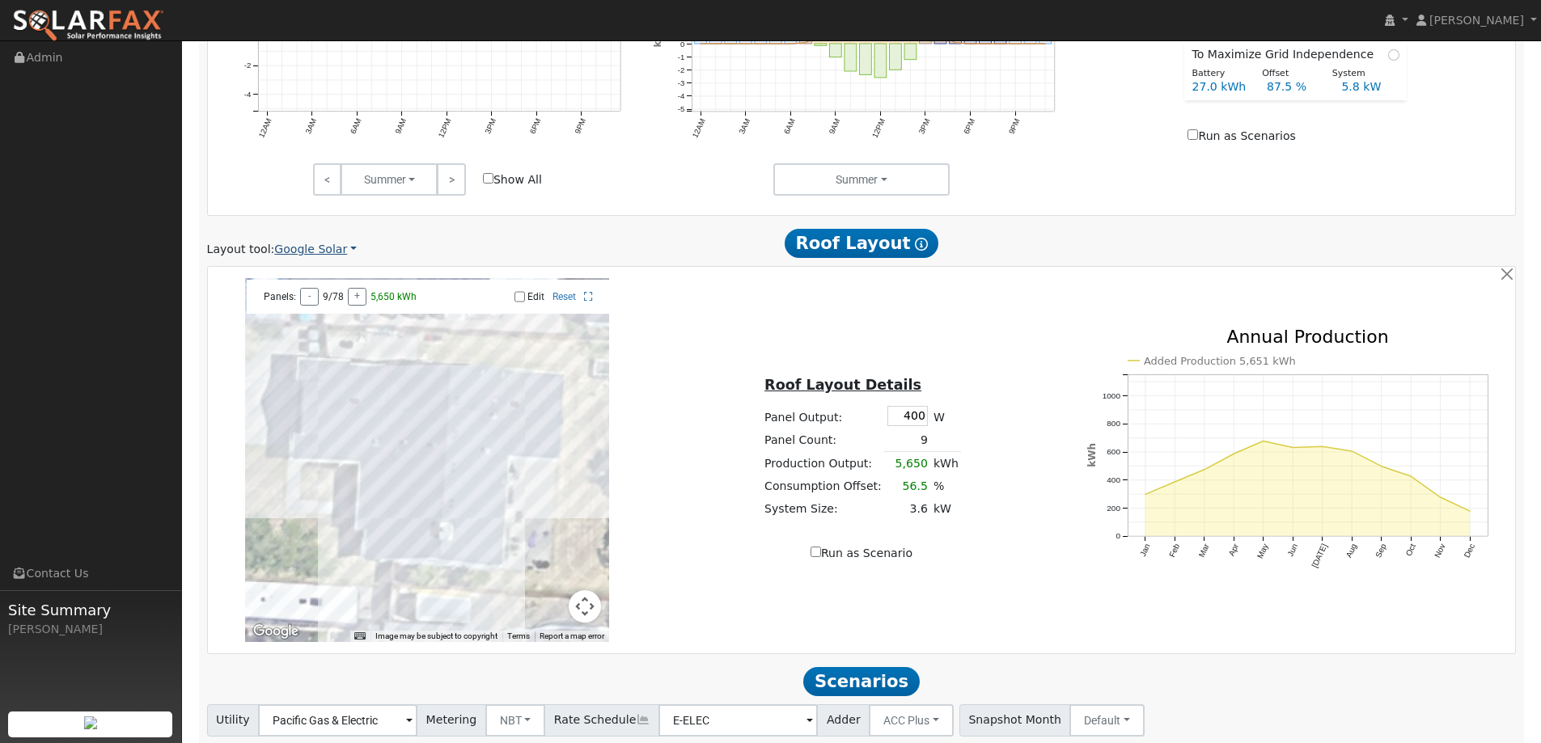
click at [329, 244] on link "Google Solar" at bounding box center [315, 249] width 83 height 17
click at [323, 321] on link "Aurora" at bounding box center [326, 323] width 112 height 23
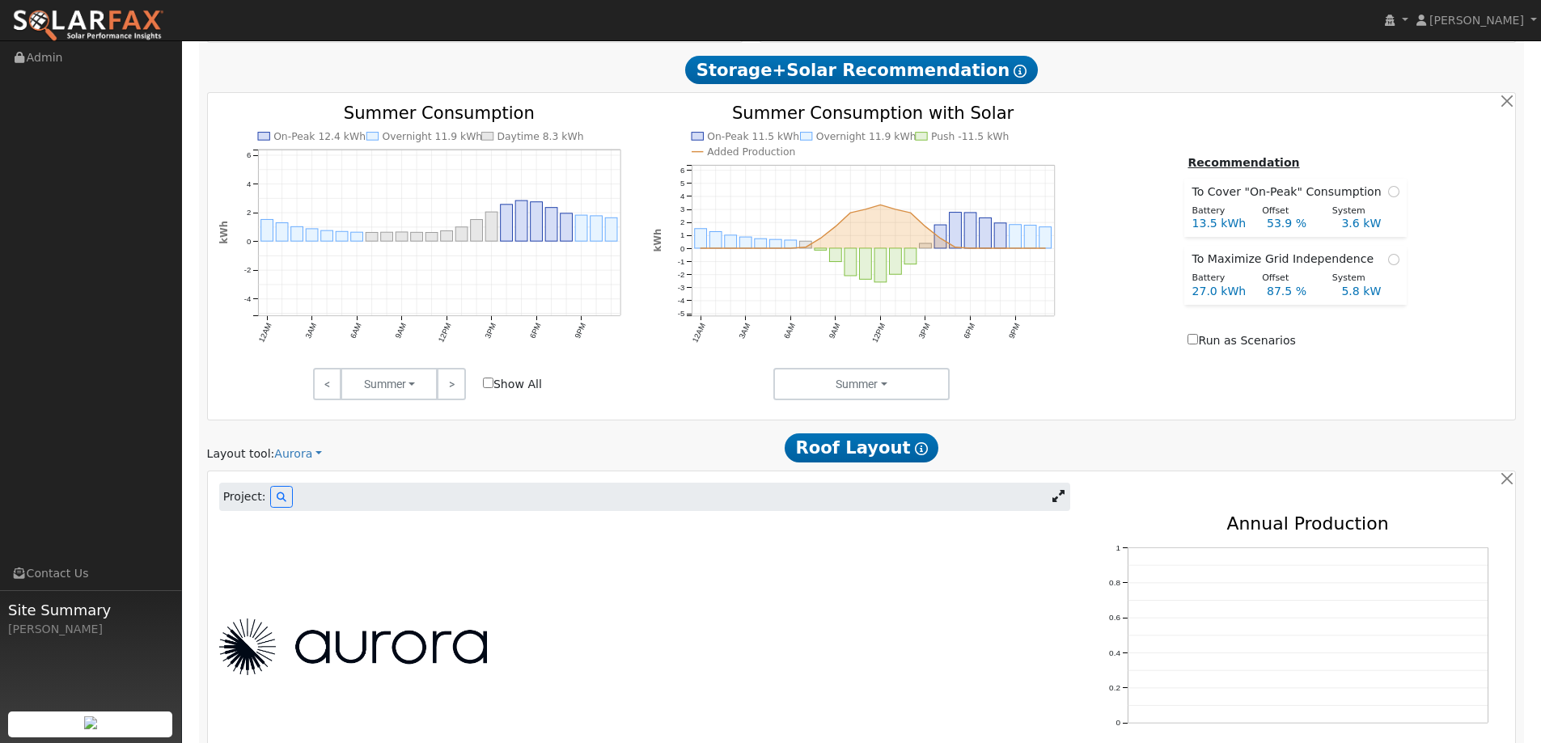
scroll to position [847, 0]
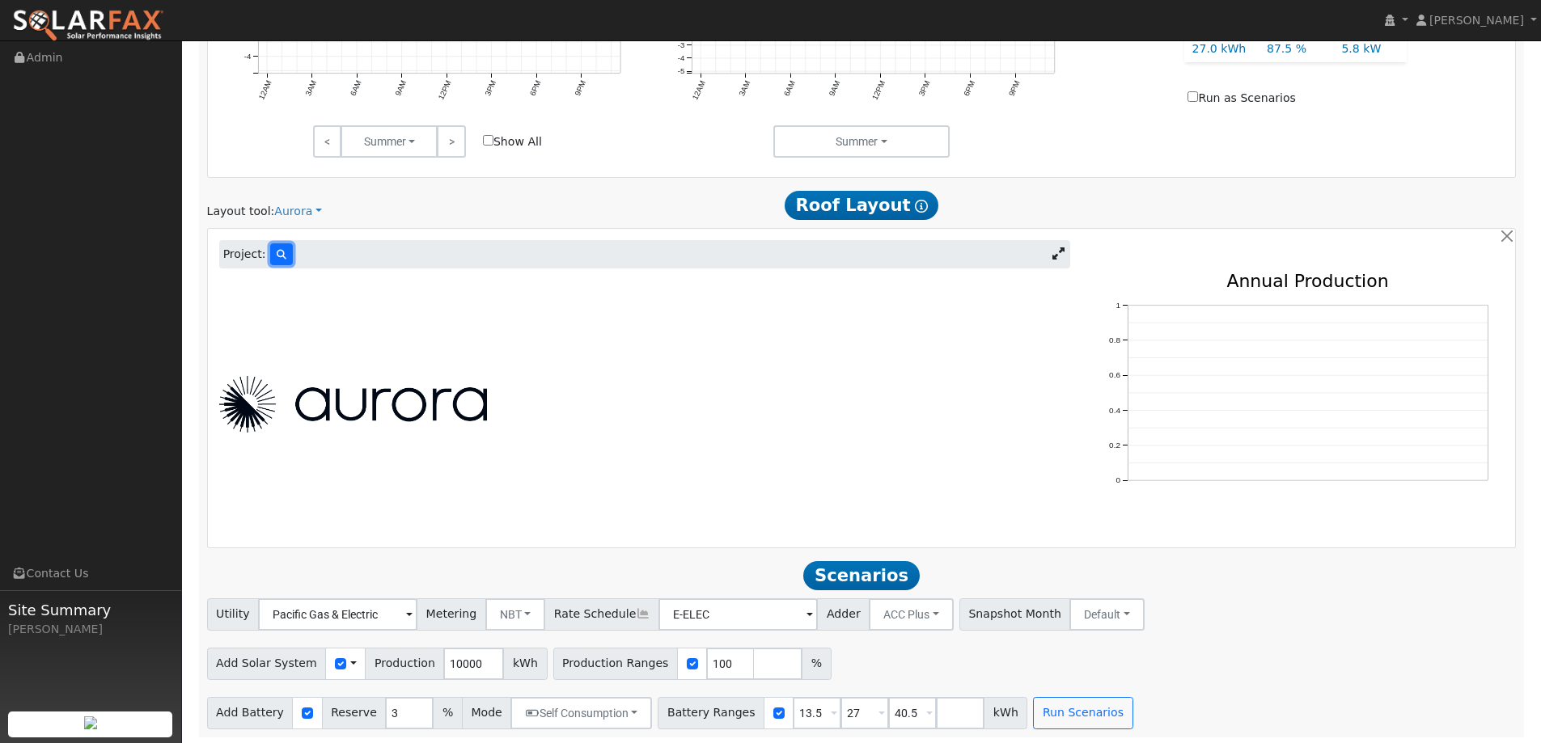
click at [275, 245] on button at bounding box center [281, 254] width 23 height 22
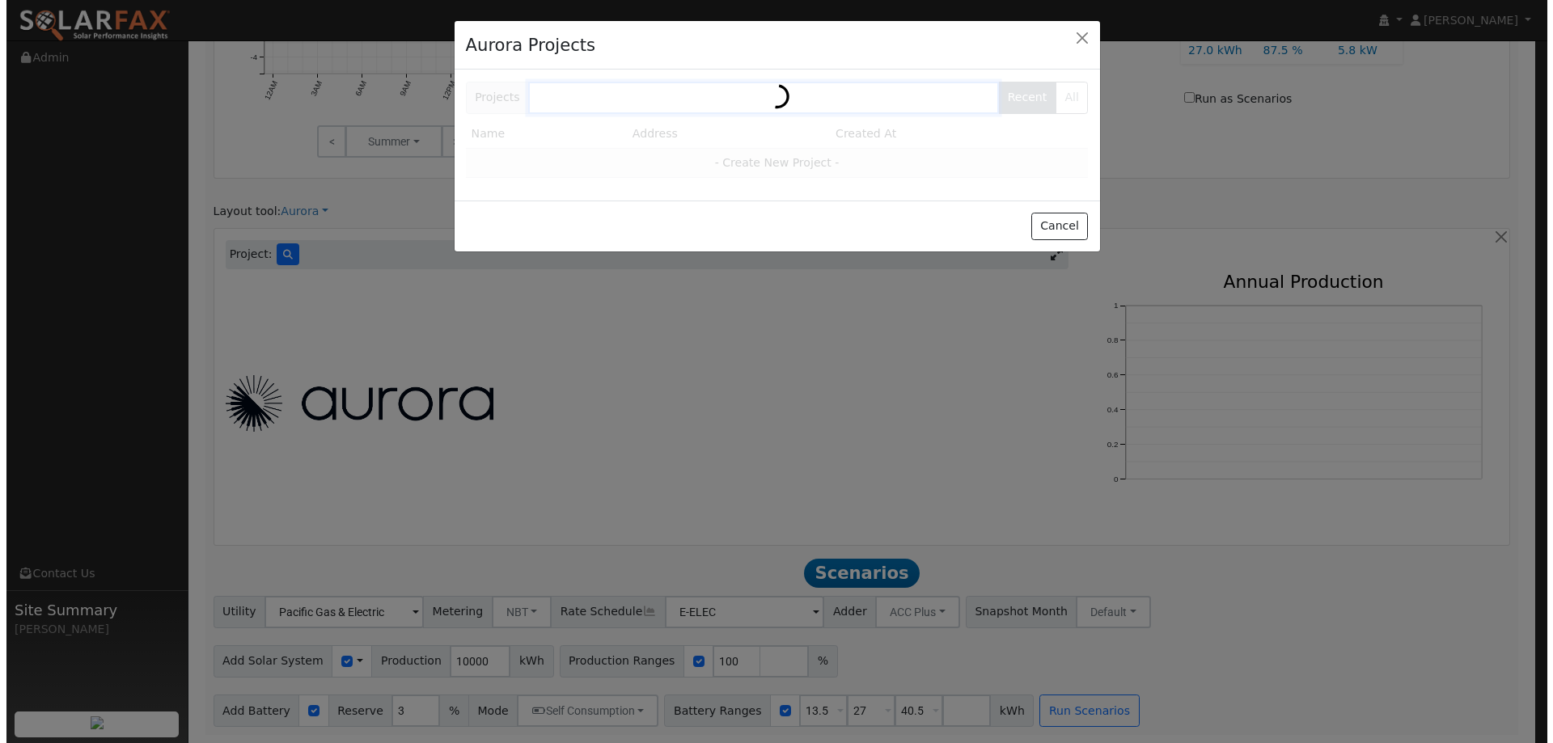
scroll to position [849, 0]
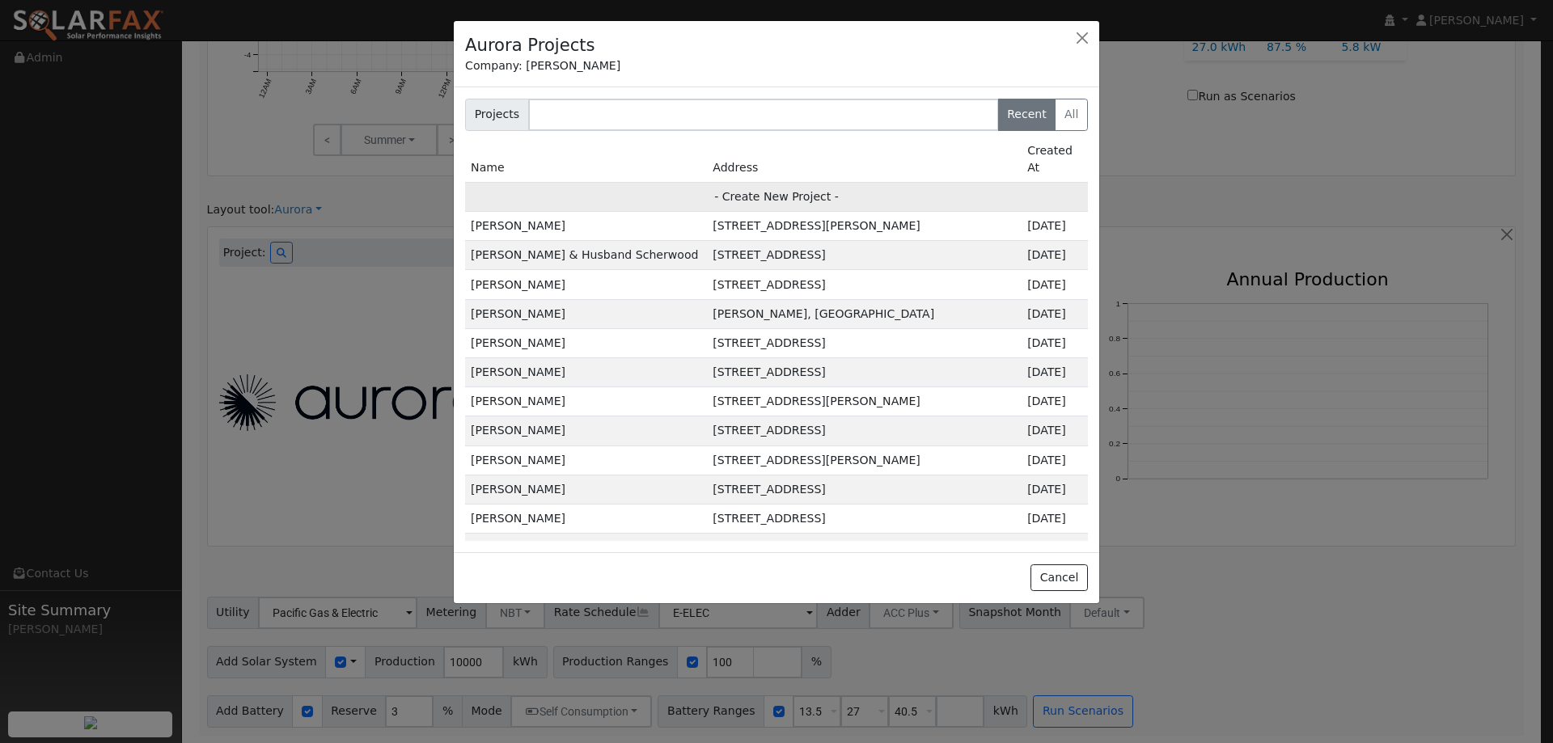
click at [900, 185] on td "- Create New Project -" at bounding box center [776, 196] width 623 height 29
type input "[PERSON_NAME]"
type input "[STREET_ADDRESS]"
type input "[GEOGRAPHIC_DATA]"
type input "CA"
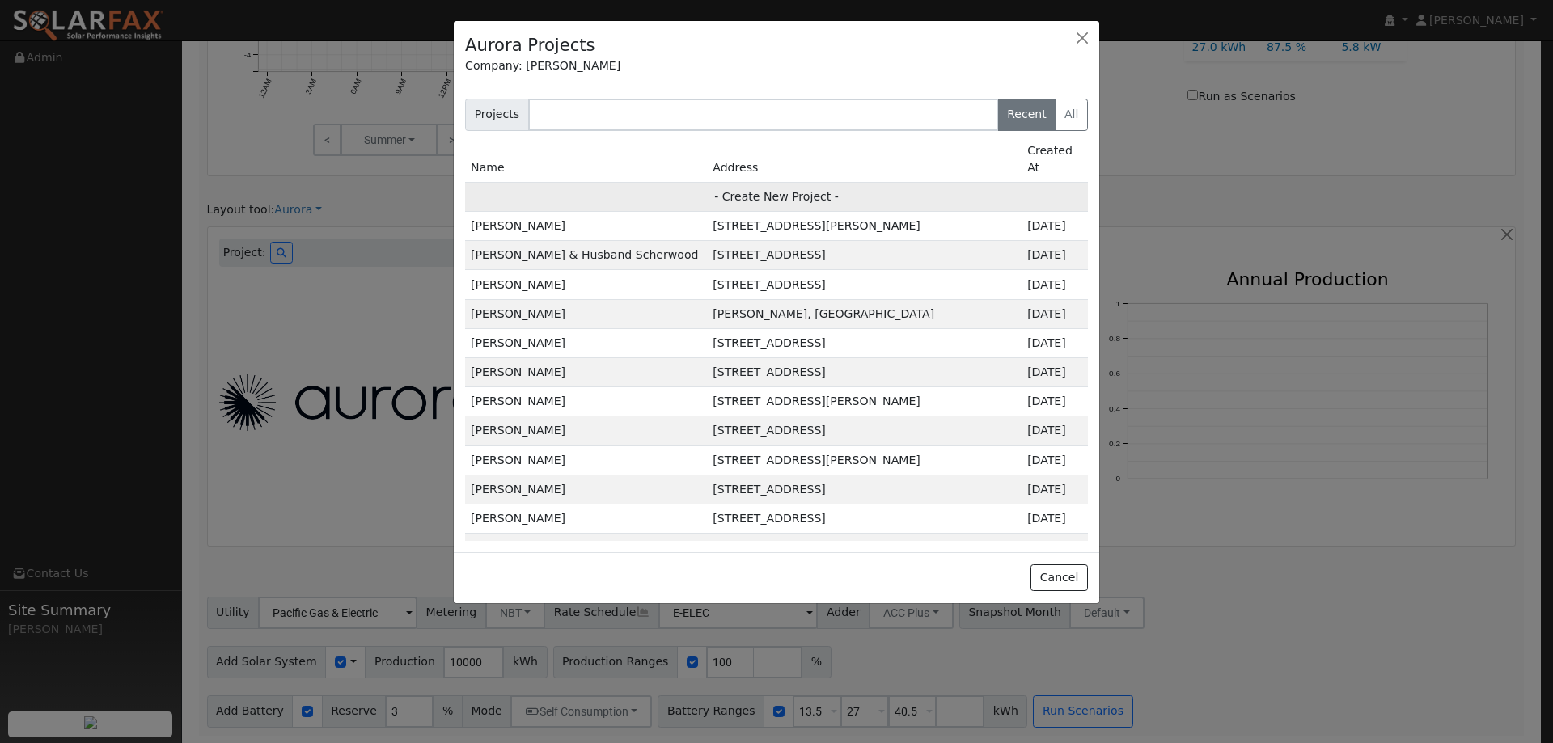
type input "95688"
type input "Design"
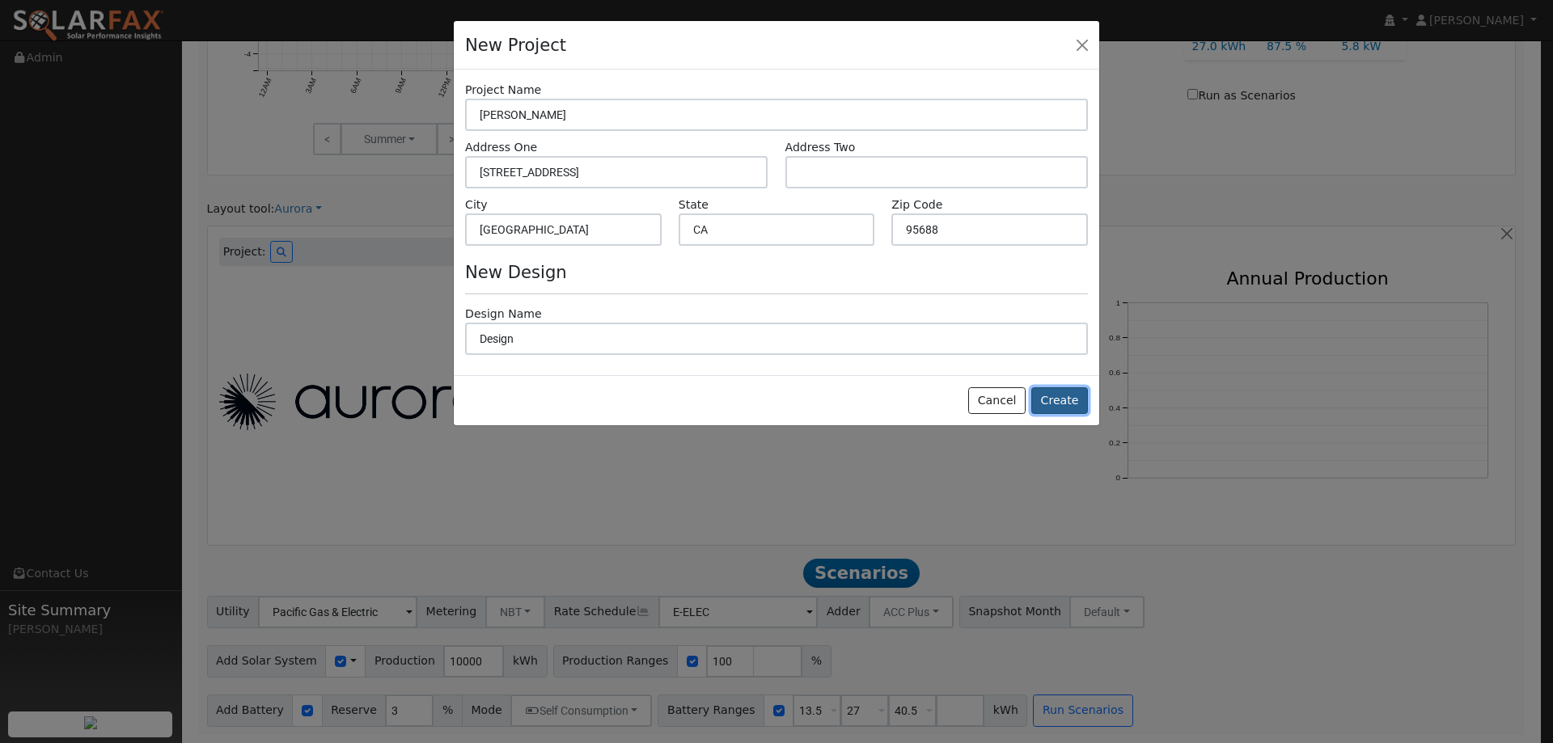
click at [1074, 401] on button "Create" at bounding box center [1059, 401] width 57 height 28
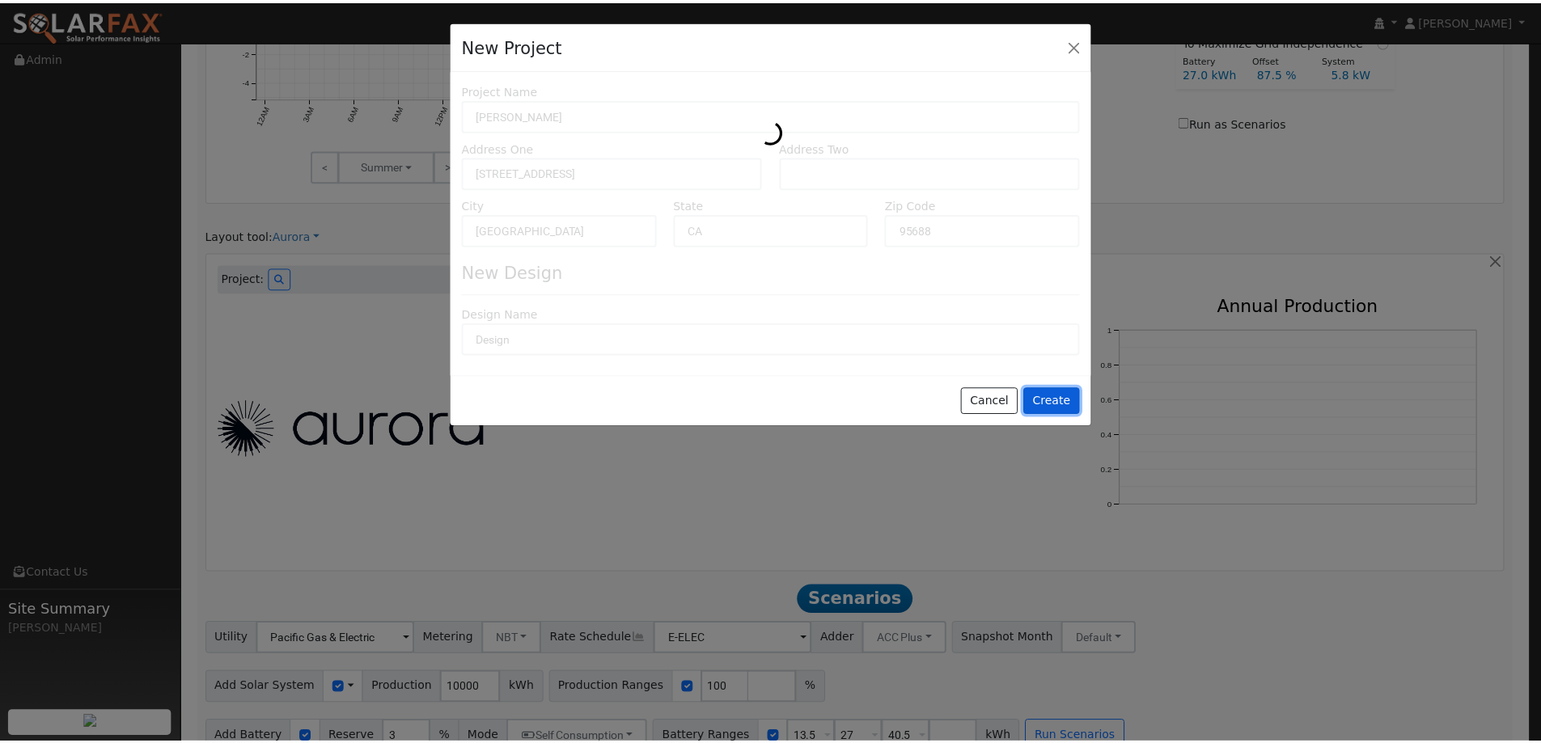
scroll to position [850, 0]
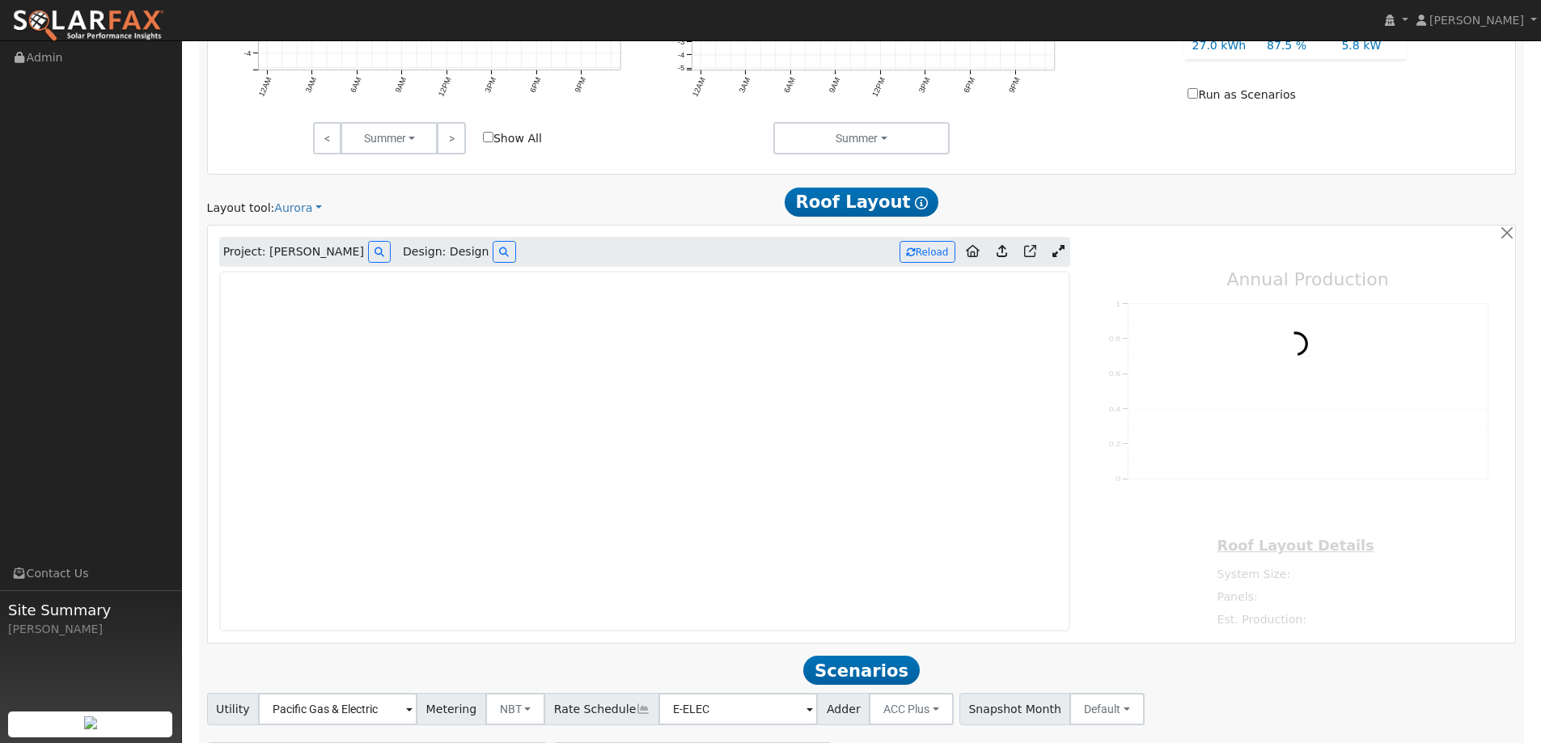
type input "0"
